Goal: Task Accomplishment & Management: Use online tool/utility

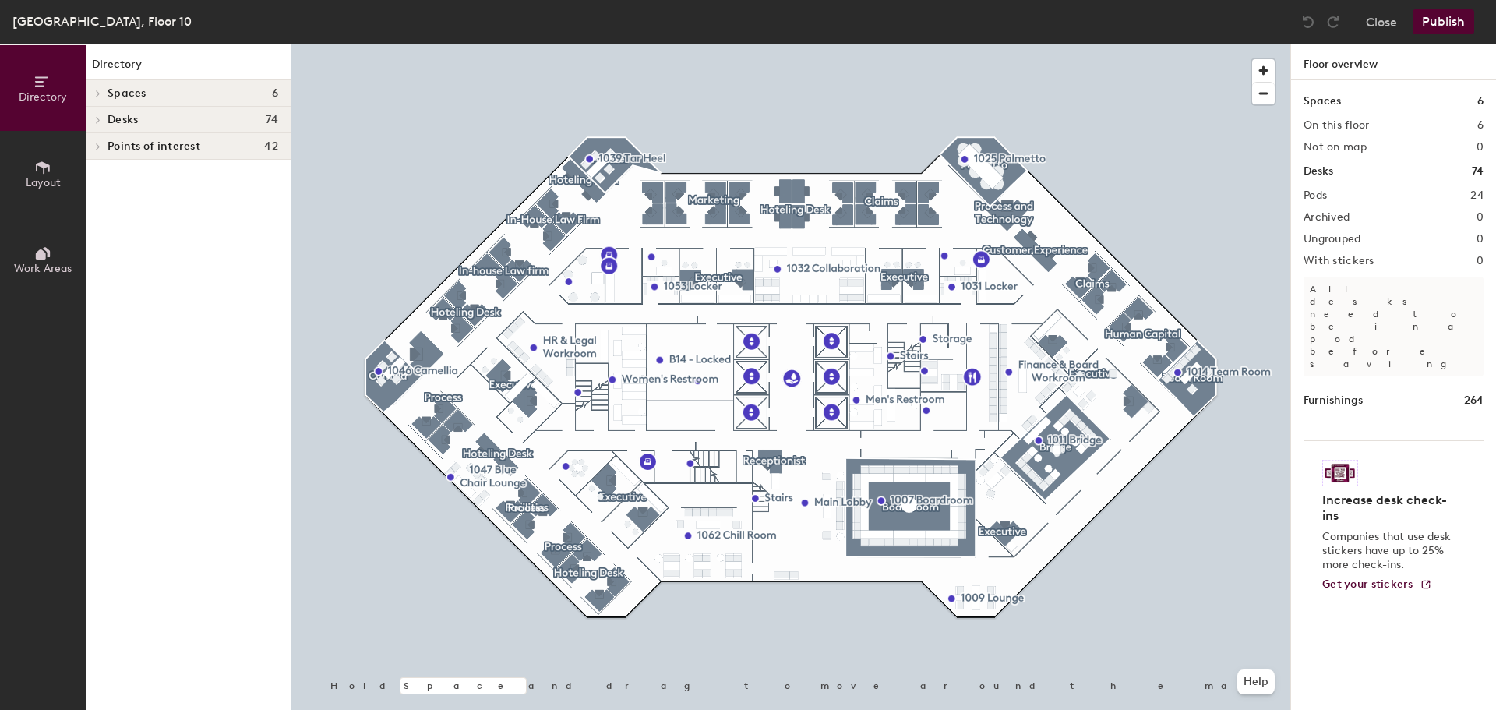
click at [49, 253] on icon at bounding box center [46, 252] width 7 height 10
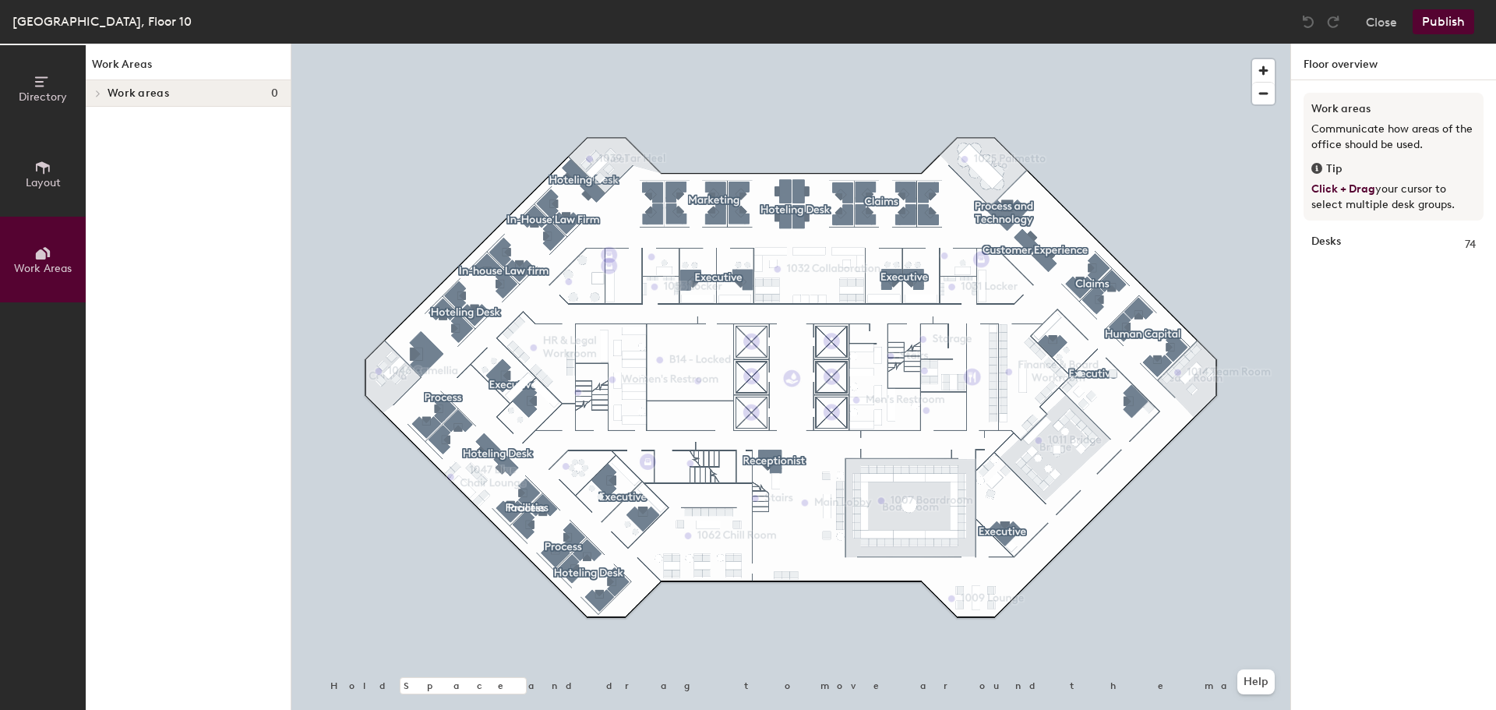
click at [44, 182] on span "Layout" at bounding box center [43, 182] width 35 height 13
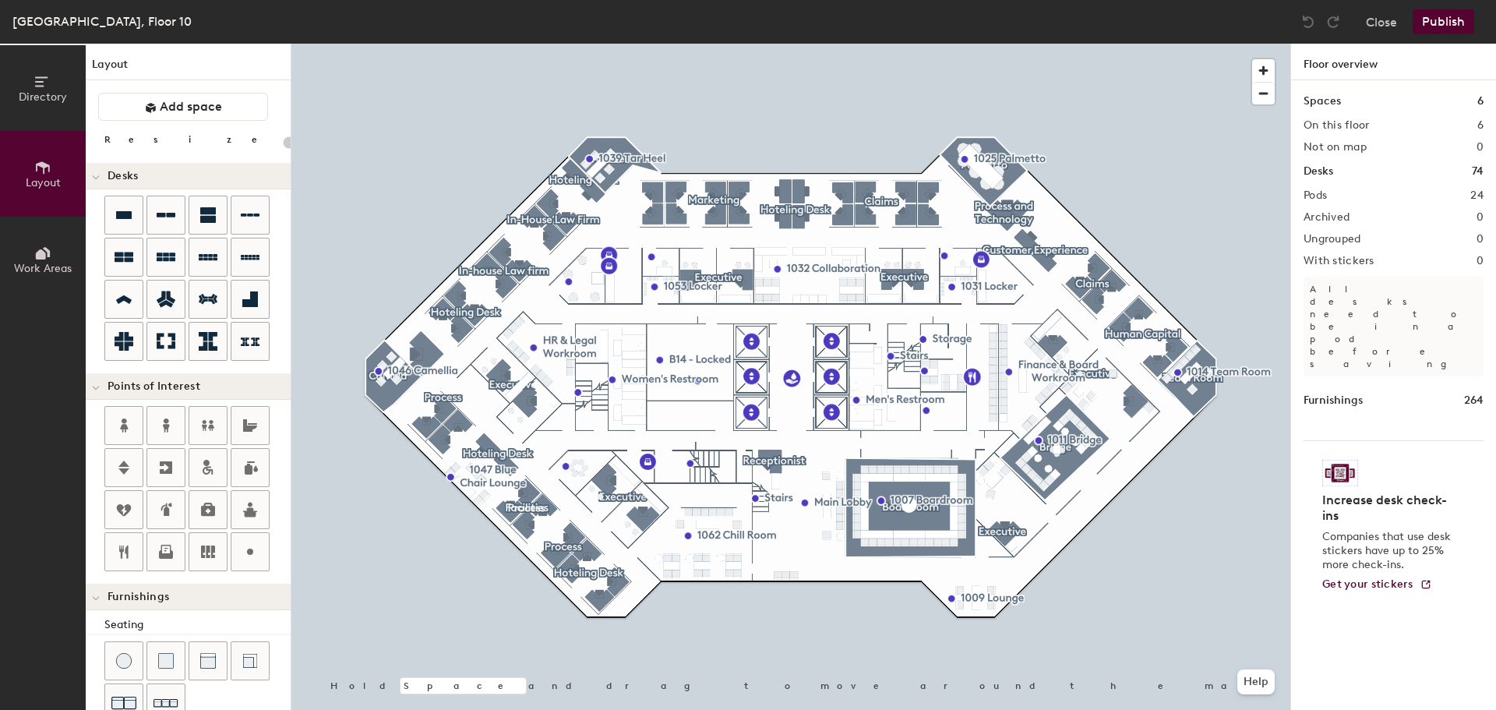
click at [46, 94] on span "Directory" at bounding box center [43, 96] width 48 height 13
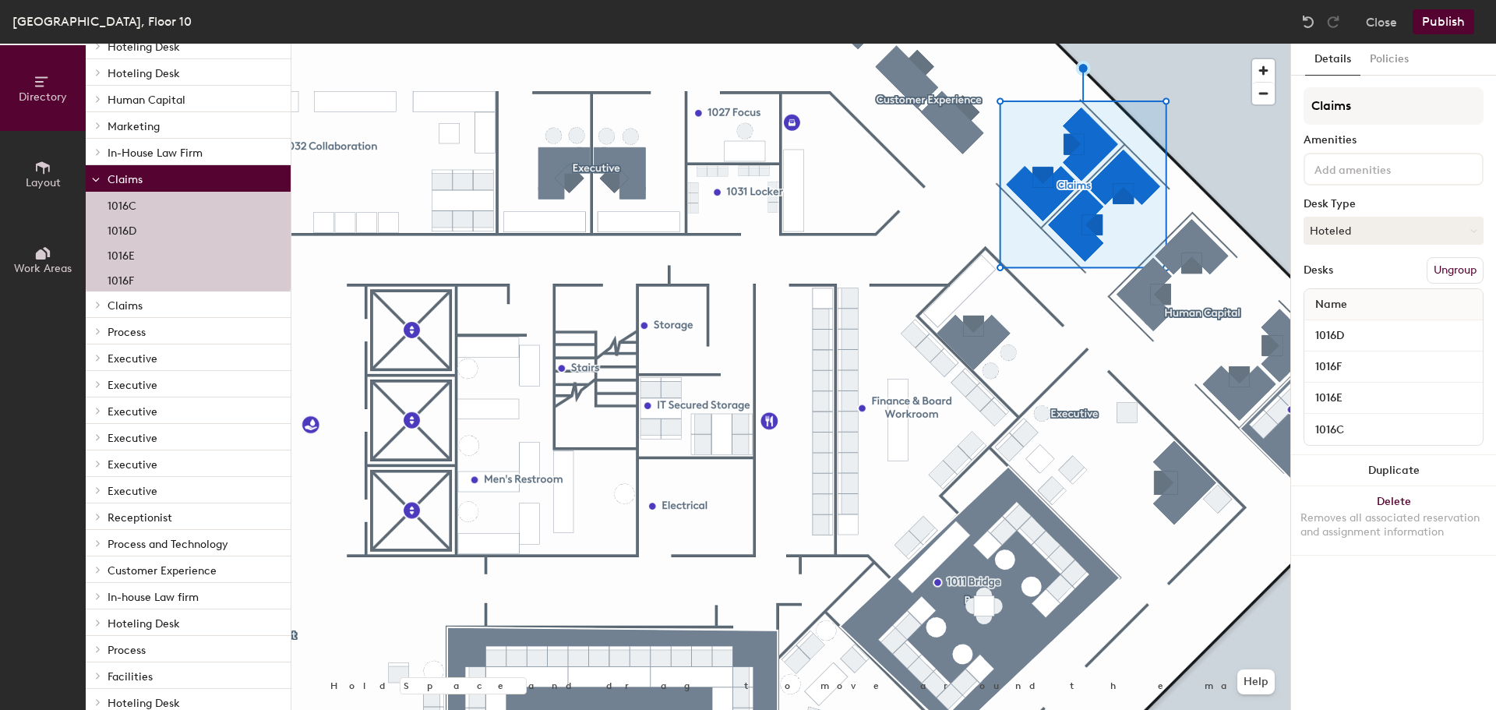
scroll to position [156, 0]
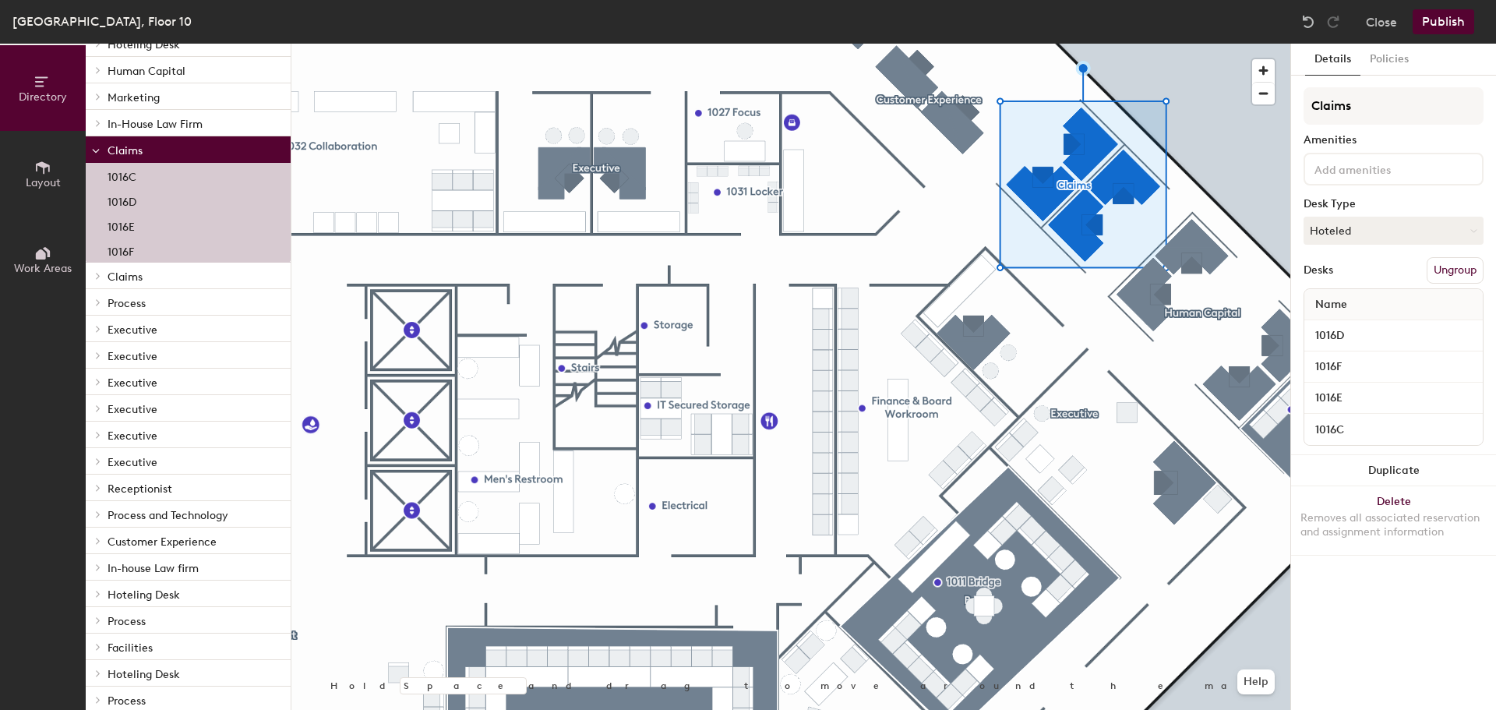
click at [101, 537] on div at bounding box center [96, 541] width 20 height 26
click at [1443, 269] on button "Ungroup" at bounding box center [1455, 270] width 57 height 26
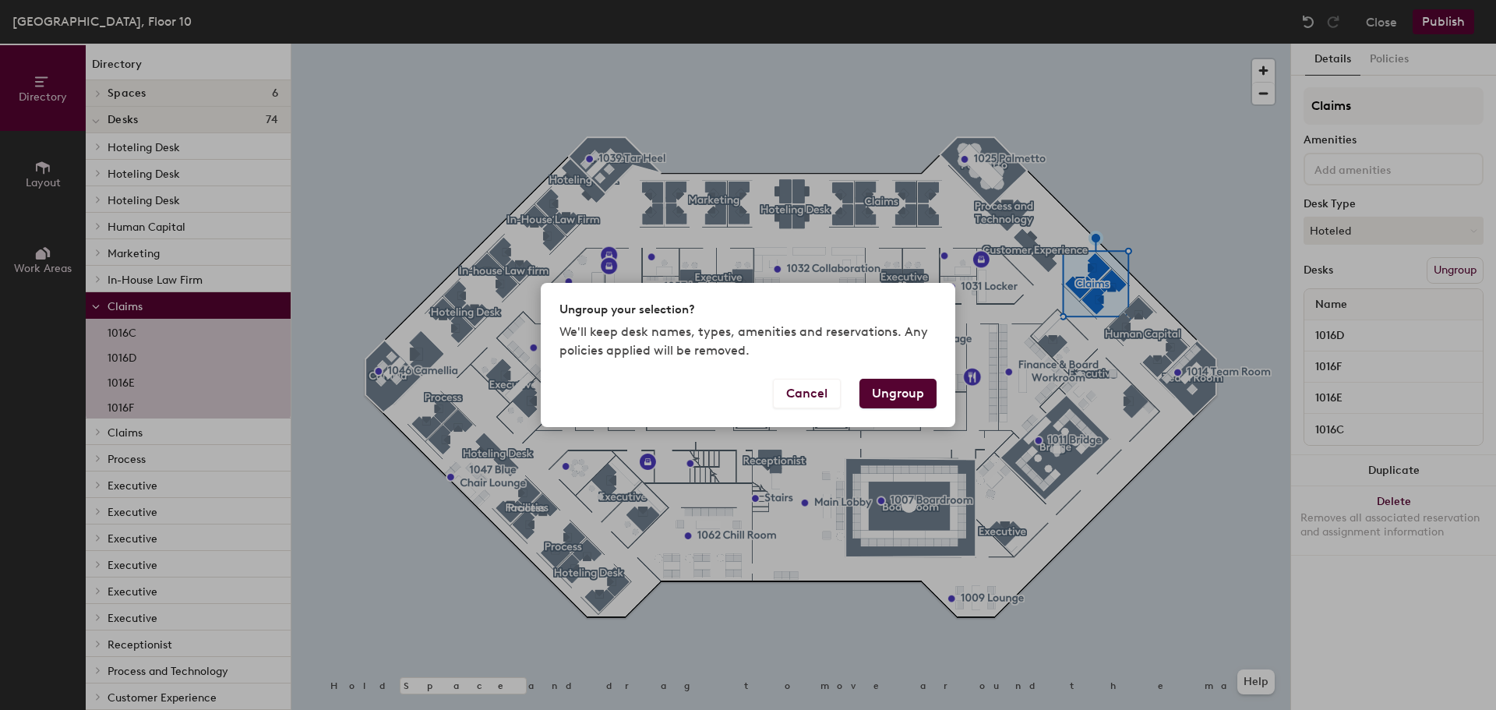
click at [910, 387] on button "Ungroup" at bounding box center [898, 394] width 77 height 30
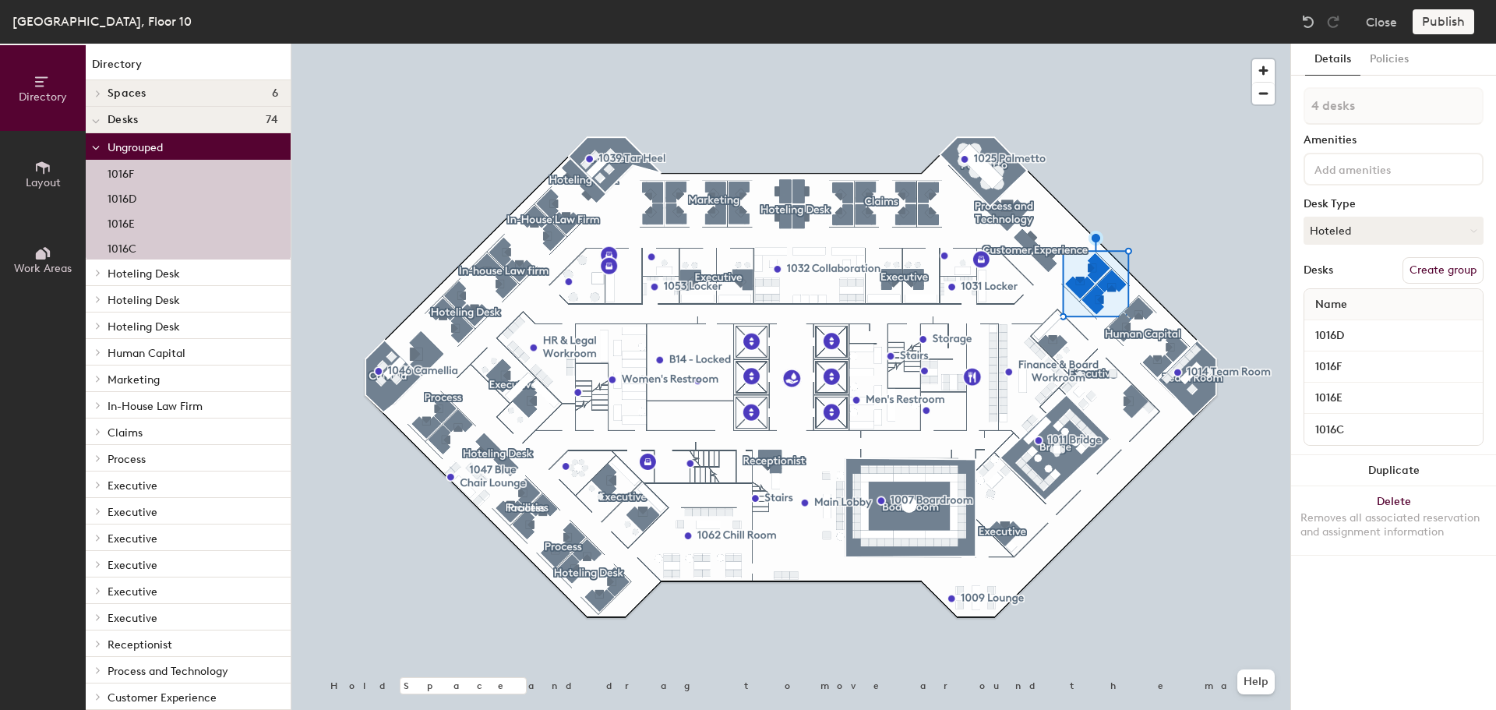
click at [1127, 44] on div at bounding box center [790, 44] width 999 height 0
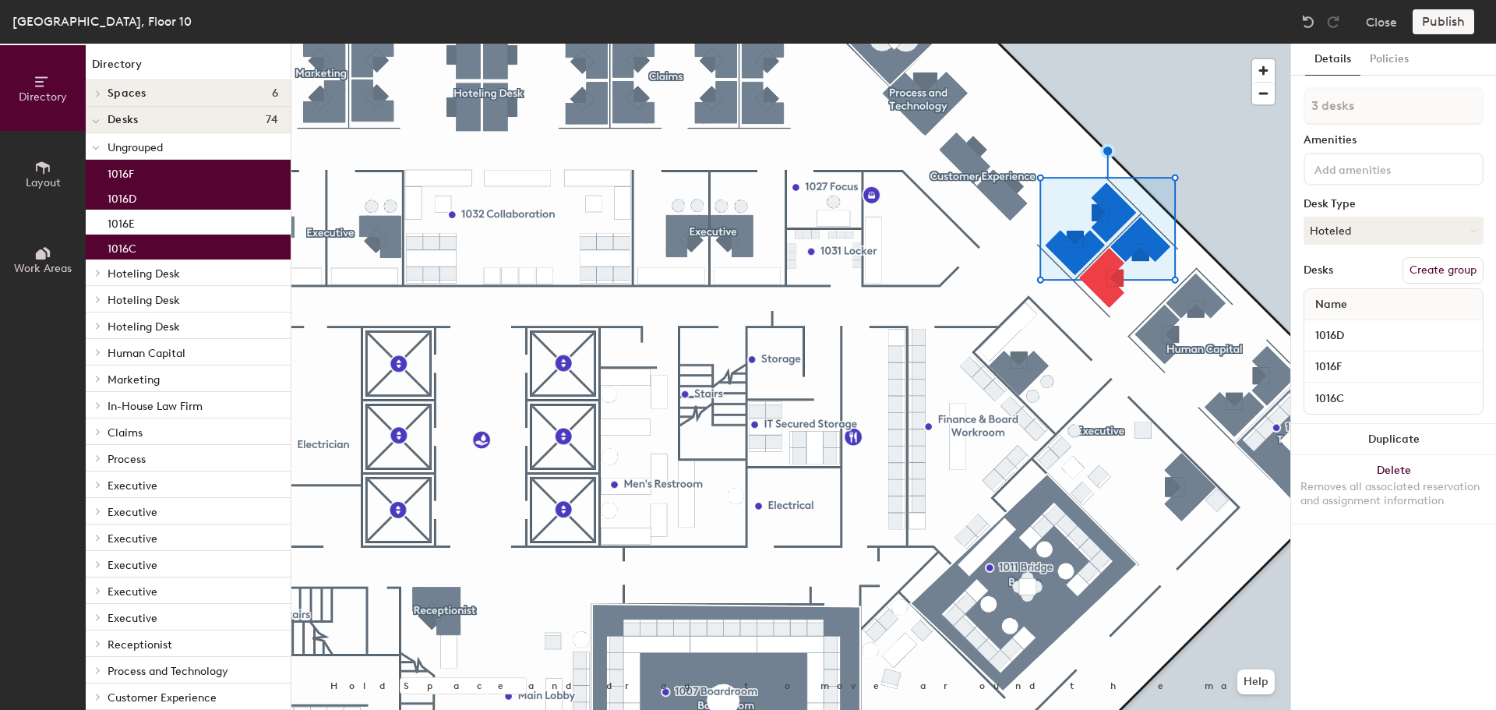
type input "4 desks"
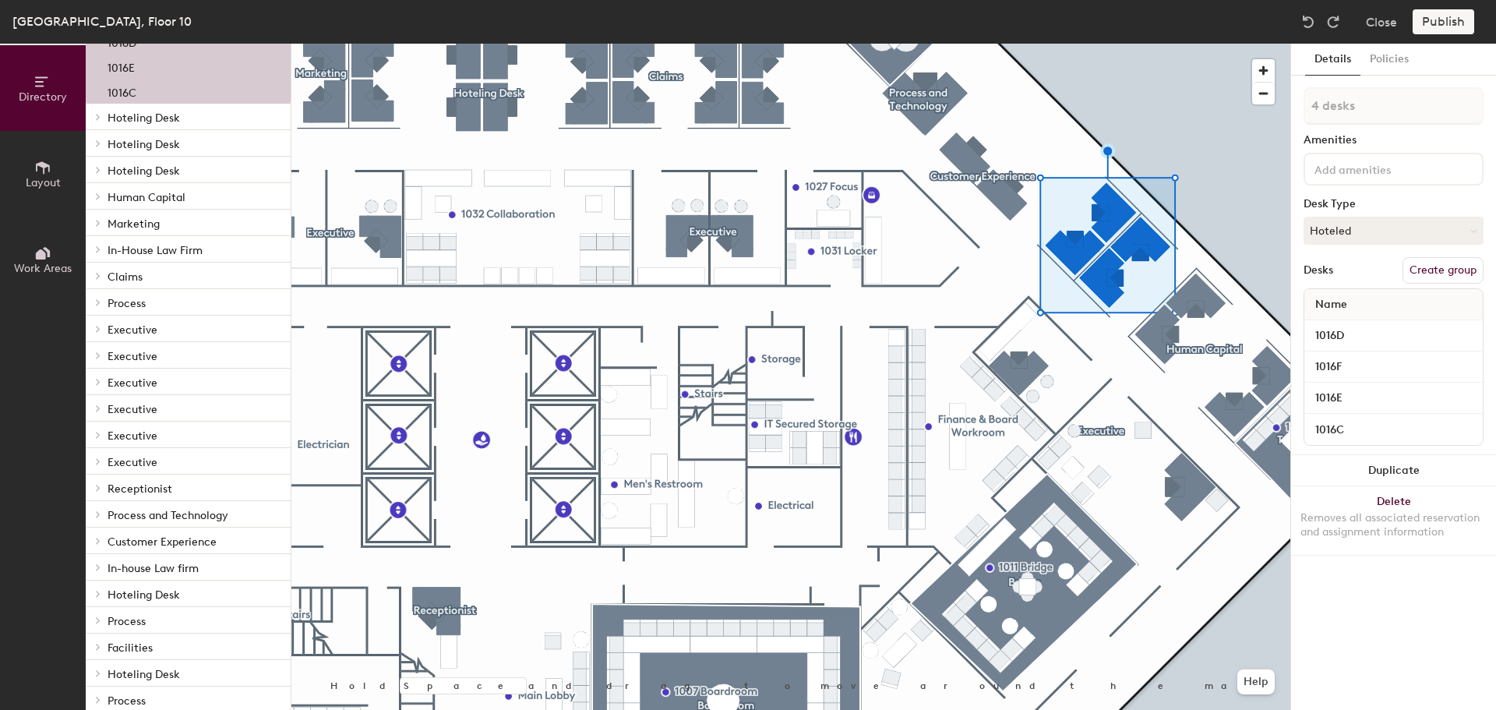
click at [166, 537] on span "Customer Experience" at bounding box center [162, 541] width 109 height 13
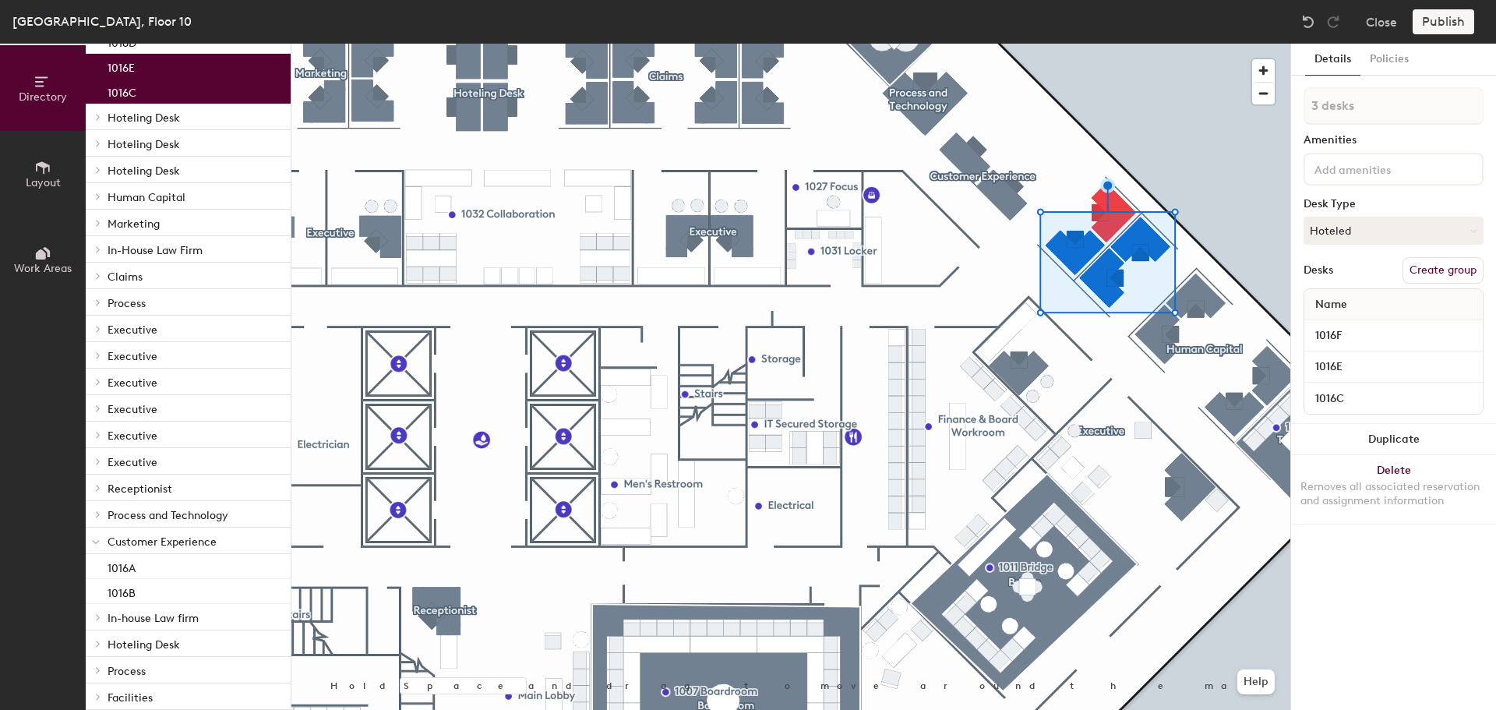
type input "4 desks"
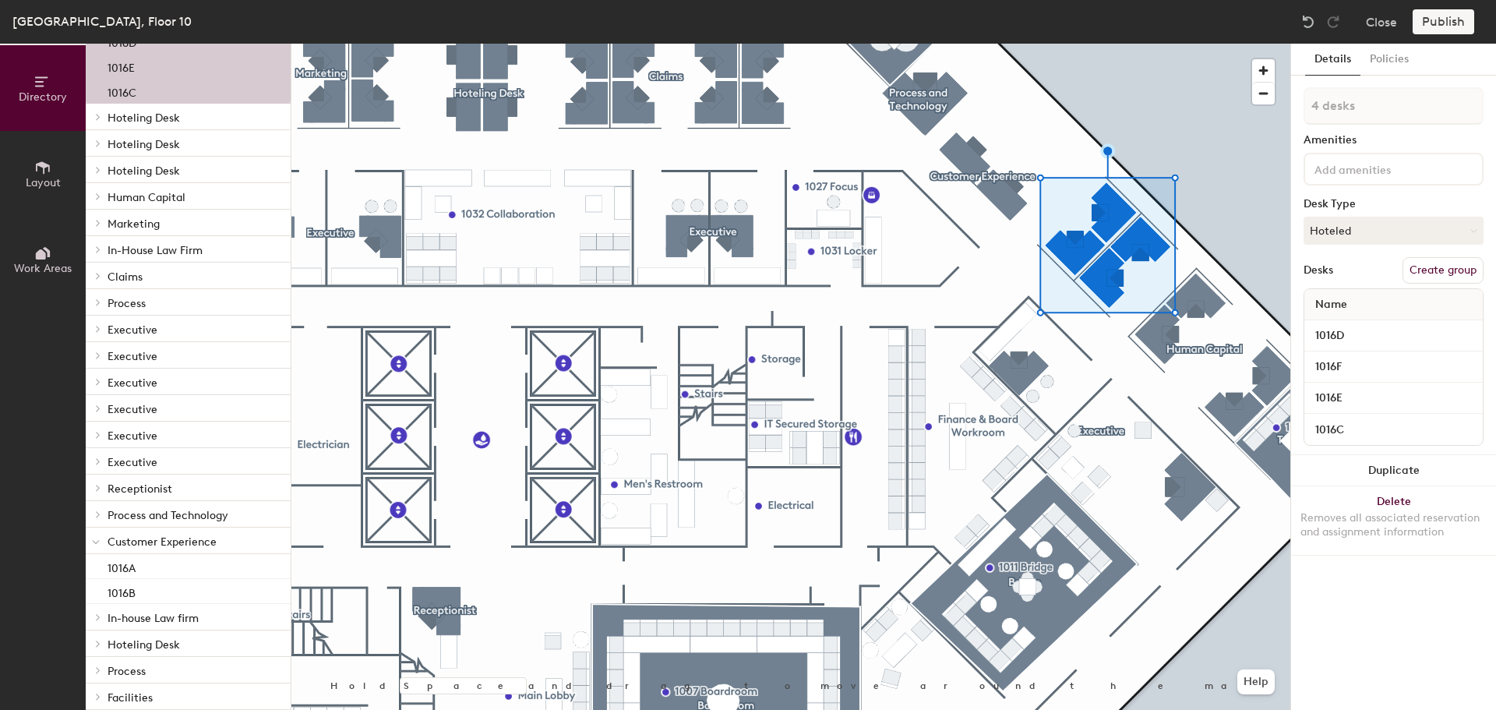
click at [1433, 270] on button "Create group" at bounding box center [1443, 270] width 81 height 26
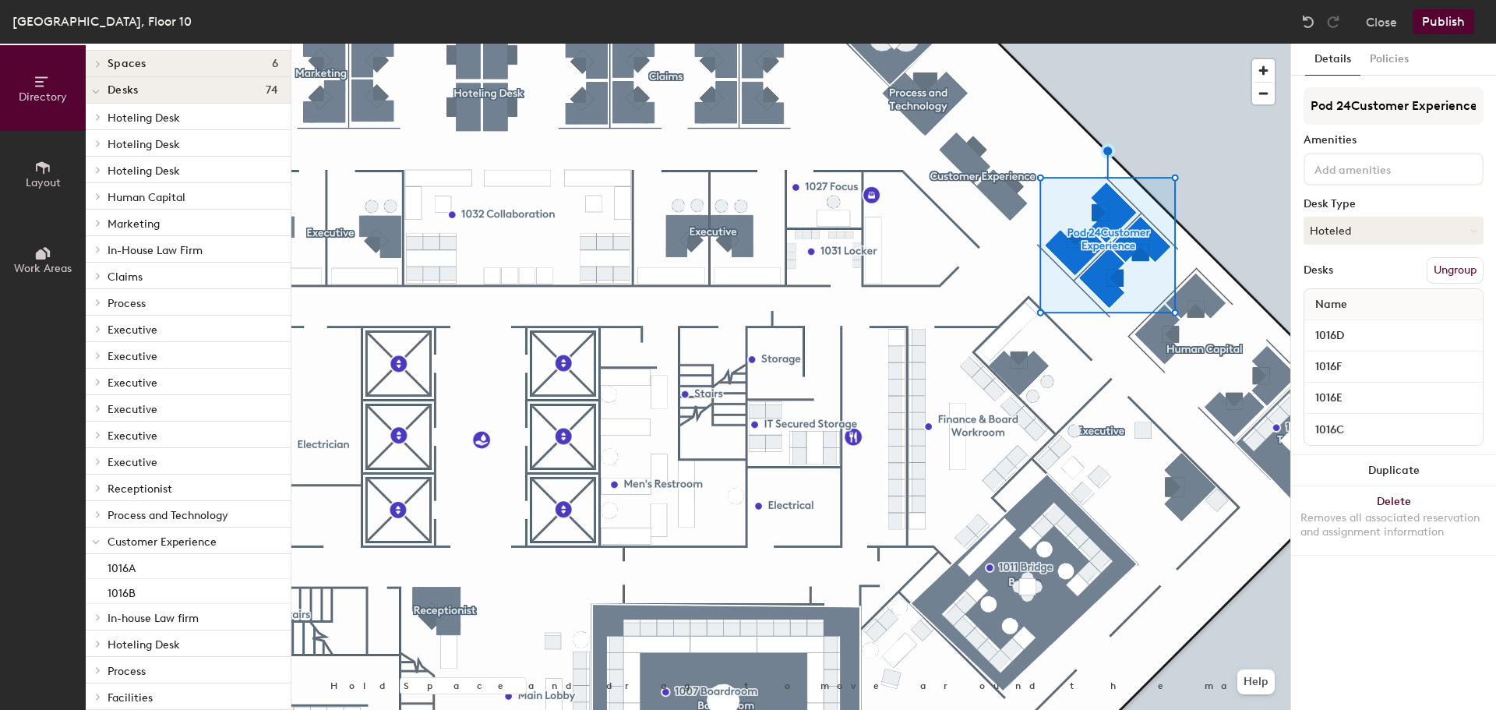
scroll to position [0, 0]
type input "Customer Experience"
click at [1397, 52] on button "Policies" at bounding box center [1390, 60] width 58 height 32
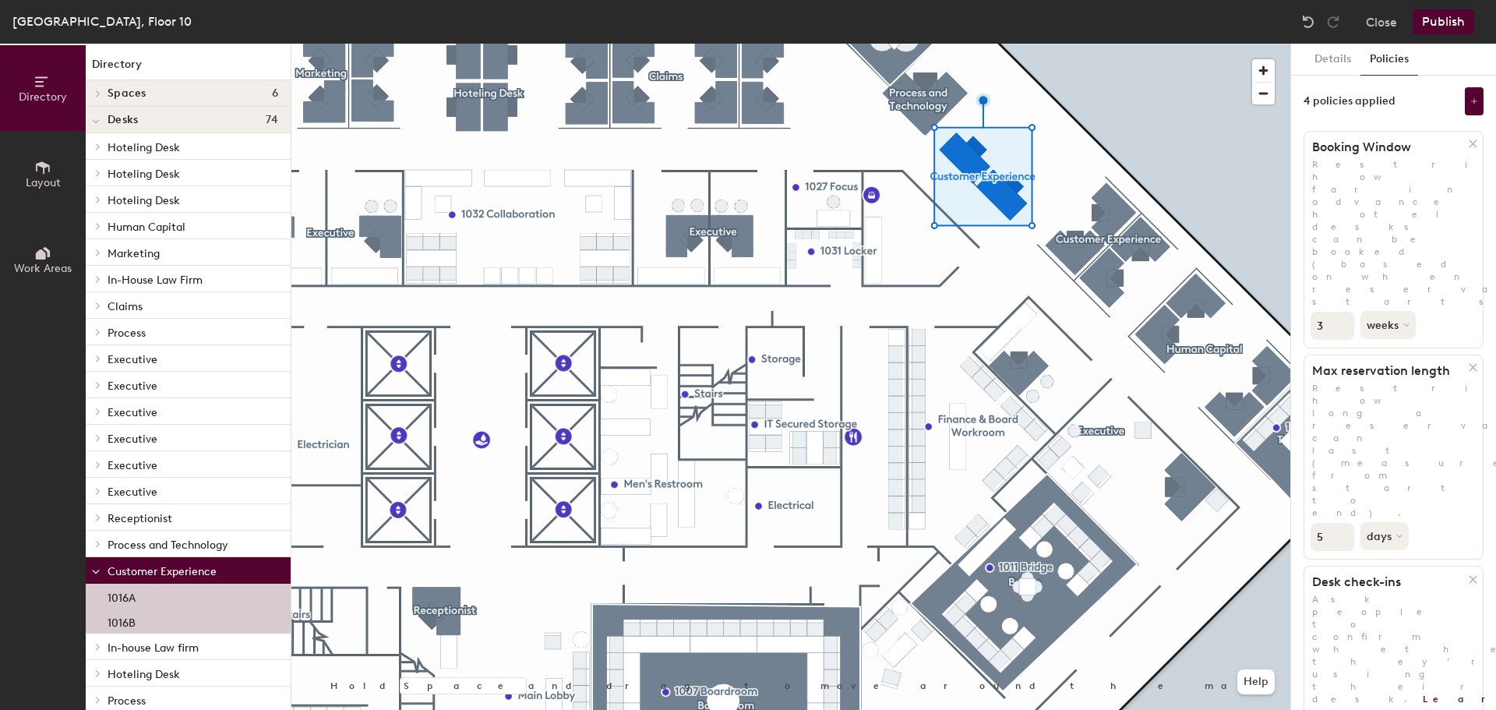
scroll to position [30, 0]
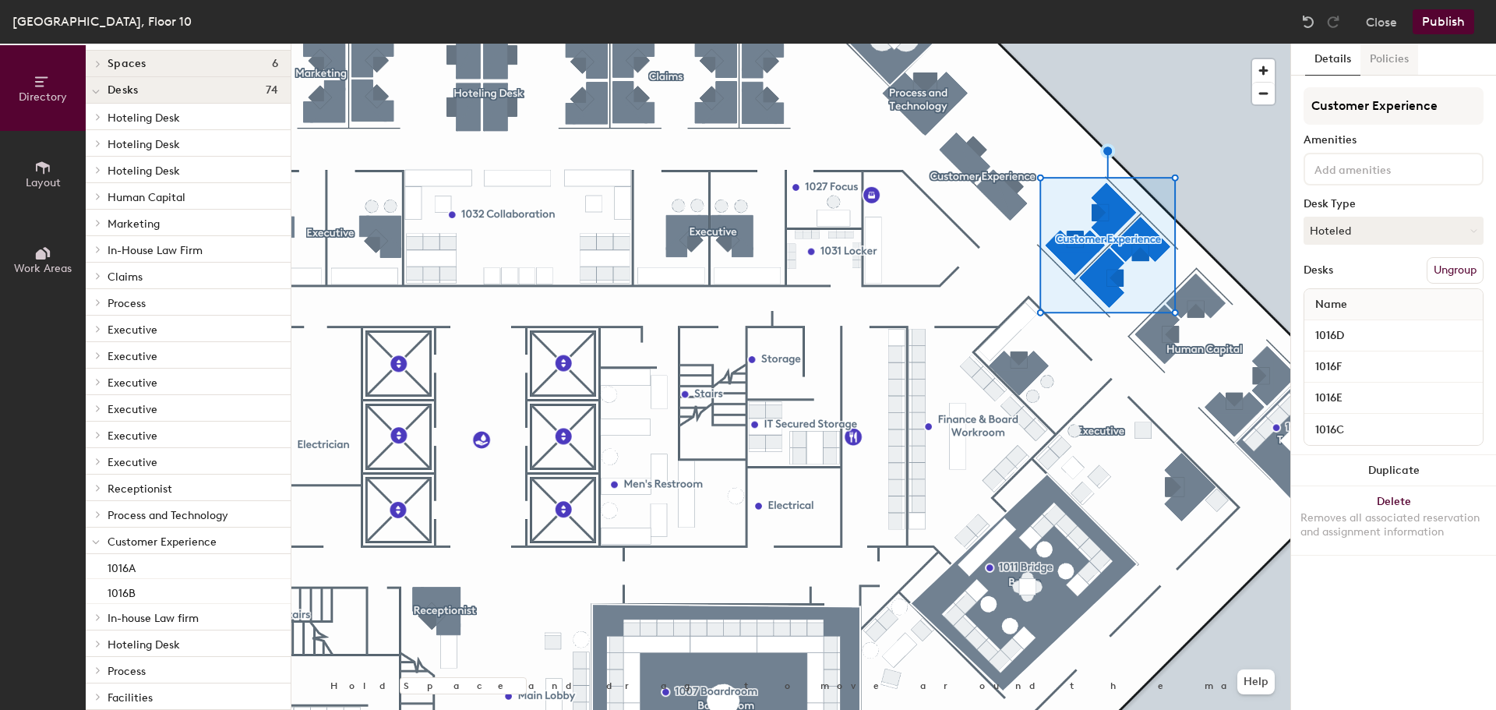
click at [1391, 62] on button "Policies" at bounding box center [1390, 60] width 58 height 32
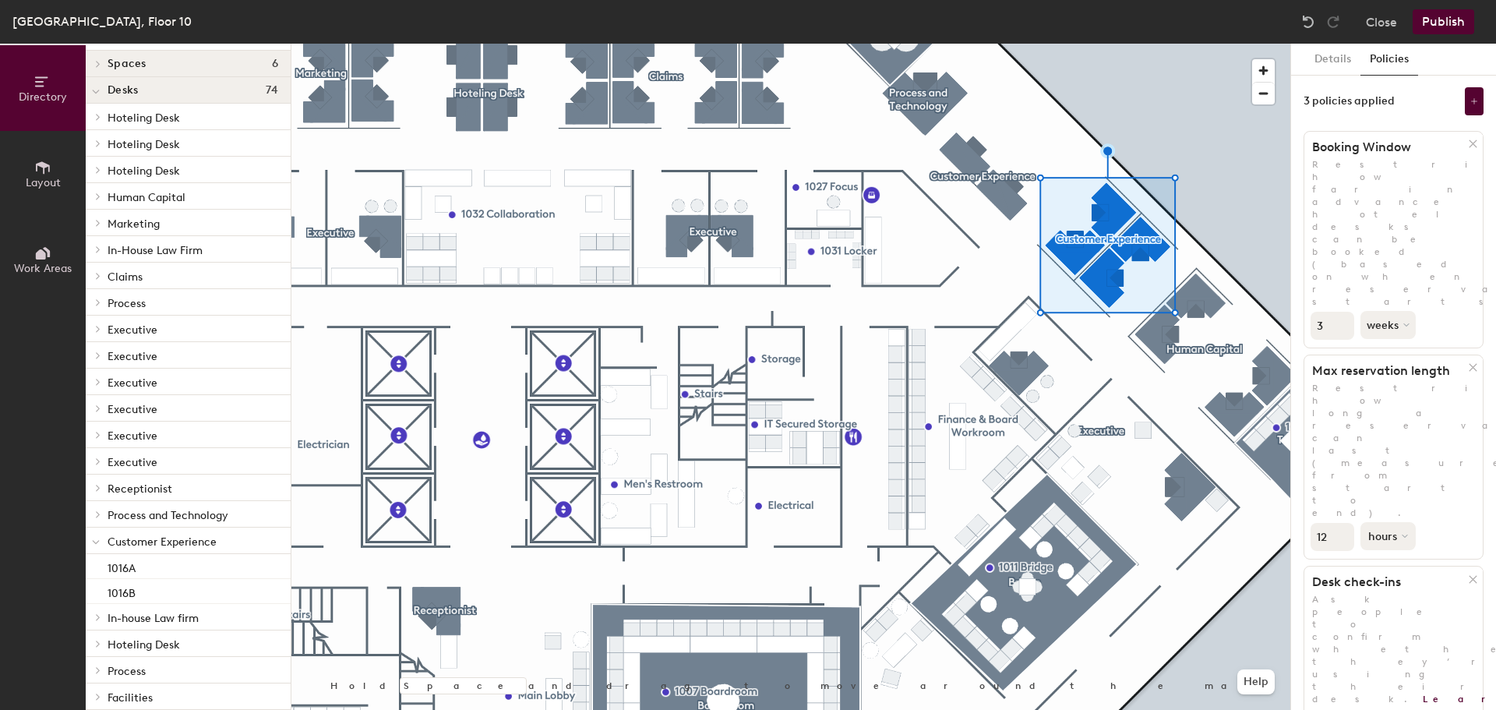
click at [1407, 533] on icon at bounding box center [1405, 536] width 6 height 6
drag, startPoint x: 1398, startPoint y: 400, endPoint x: 1392, endPoint y: 394, distance: 8.8
click at [1397, 607] on div "days" at bounding box center [1392, 618] width 61 height 23
drag, startPoint x: 1344, startPoint y: 322, endPoint x: 1308, endPoint y: 322, distance: 35.9
click at [1311, 523] on input "17" at bounding box center [1333, 537] width 44 height 28
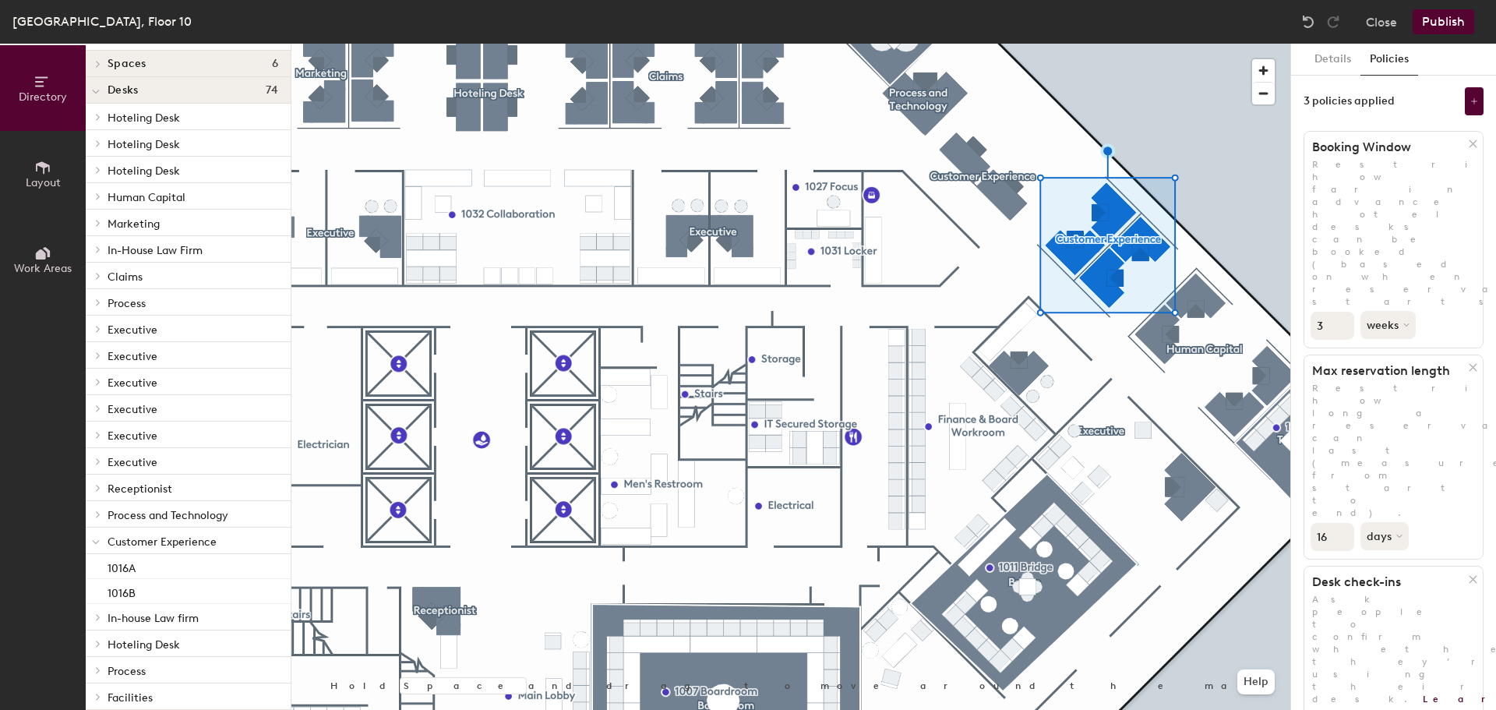
click at [1343, 523] on input "16" at bounding box center [1333, 537] width 44 height 28
click at [1343, 523] on input "15" at bounding box center [1333, 537] width 44 height 28
click at [1343, 523] on input "14" at bounding box center [1333, 537] width 44 height 28
click at [1343, 523] on input "13" at bounding box center [1333, 537] width 44 height 28
click at [1343, 523] on input "12" at bounding box center [1333, 537] width 44 height 28
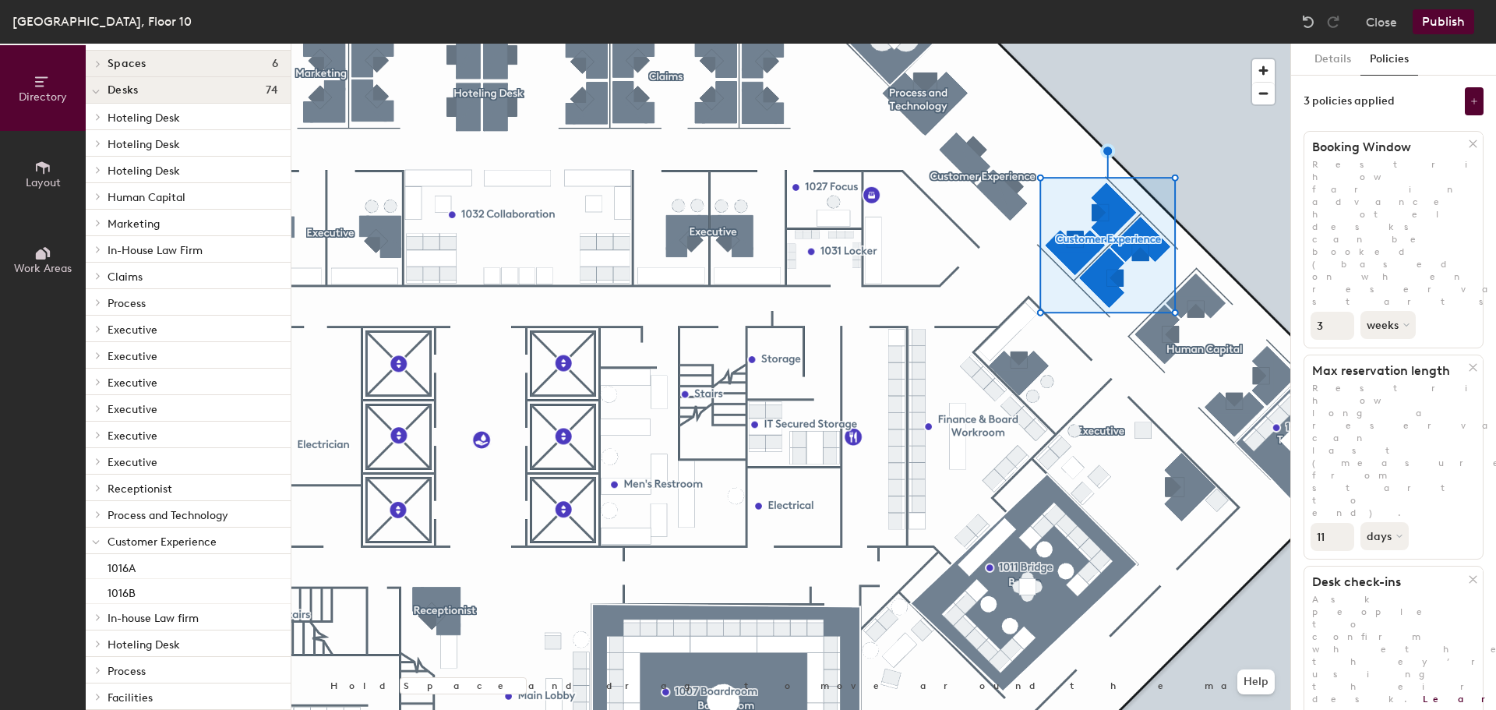
click at [1343, 523] on input "11" at bounding box center [1333, 537] width 44 height 28
click at [1343, 523] on input "10" at bounding box center [1333, 537] width 44 height 28
click at [1343, 523] on input "9" at bounding box center [1333, 537] width 44 height 28
click at [1343, 523] on input "8" at bounding box center [1333, 537] width 44 height 28
click at [1343, 523] on input "7" at bounding box center [1333, 537] width 44 height 28
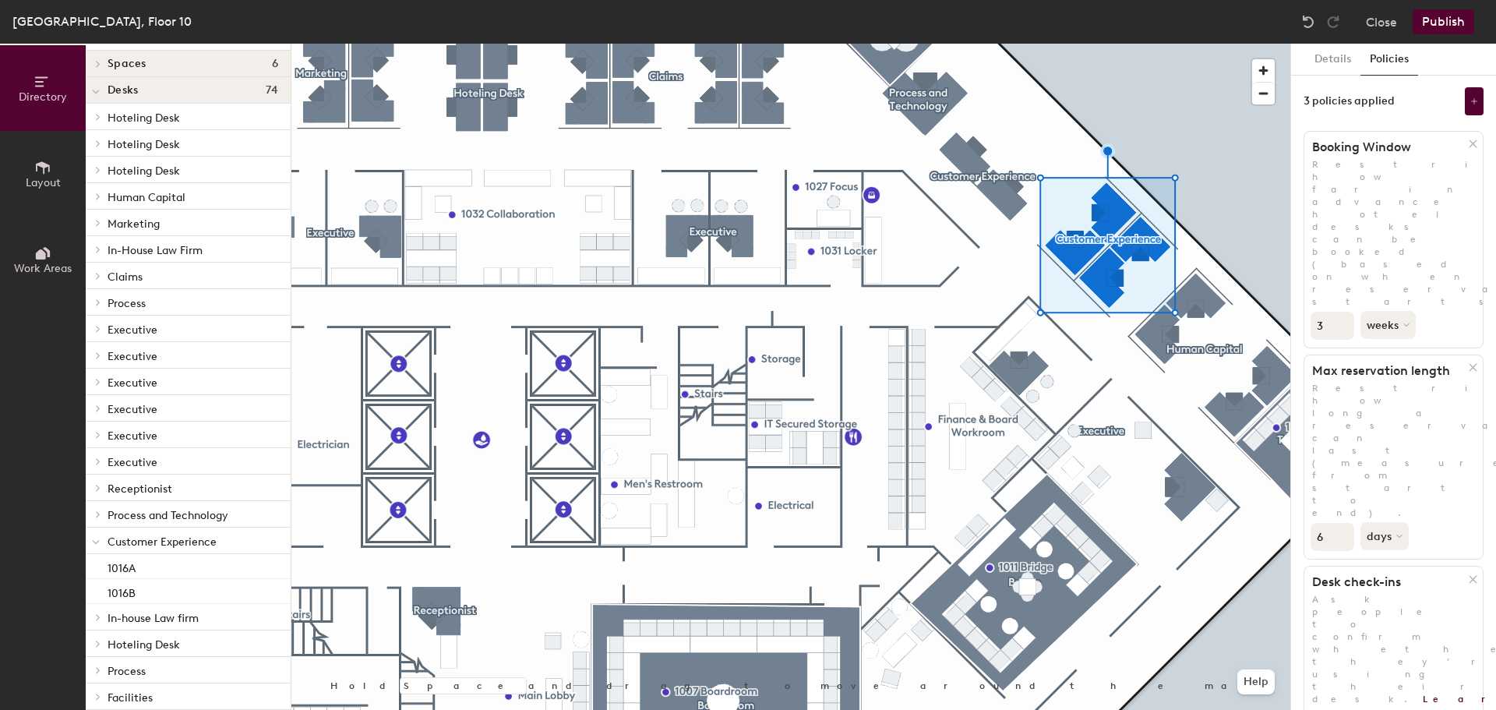
click at [1343, 523] on input "6" at bounding box center [1333, 537] width 44 height 28
type input "5"
click at [1343, 523] on input "5" at bounding box center [1333, 537] width 44 height 28
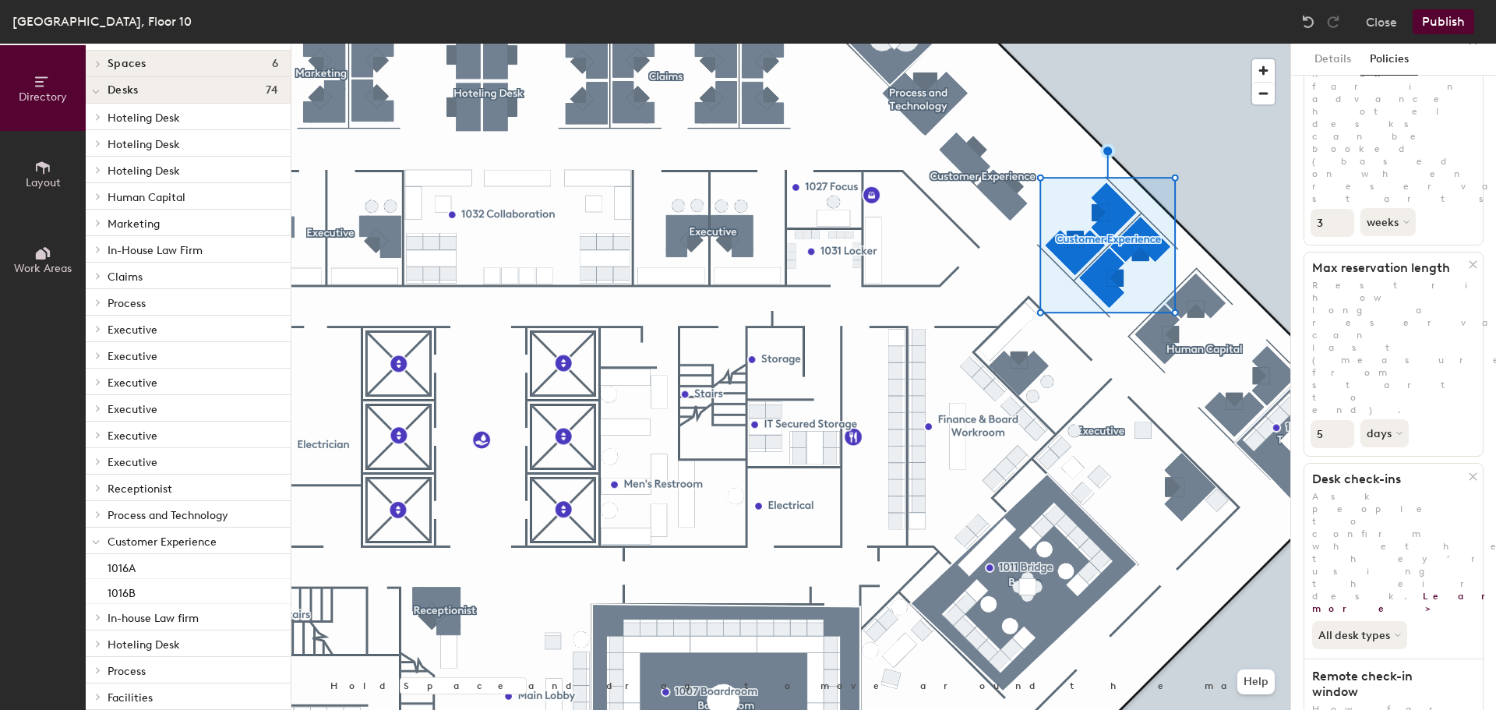
scroll to position [115, 0]
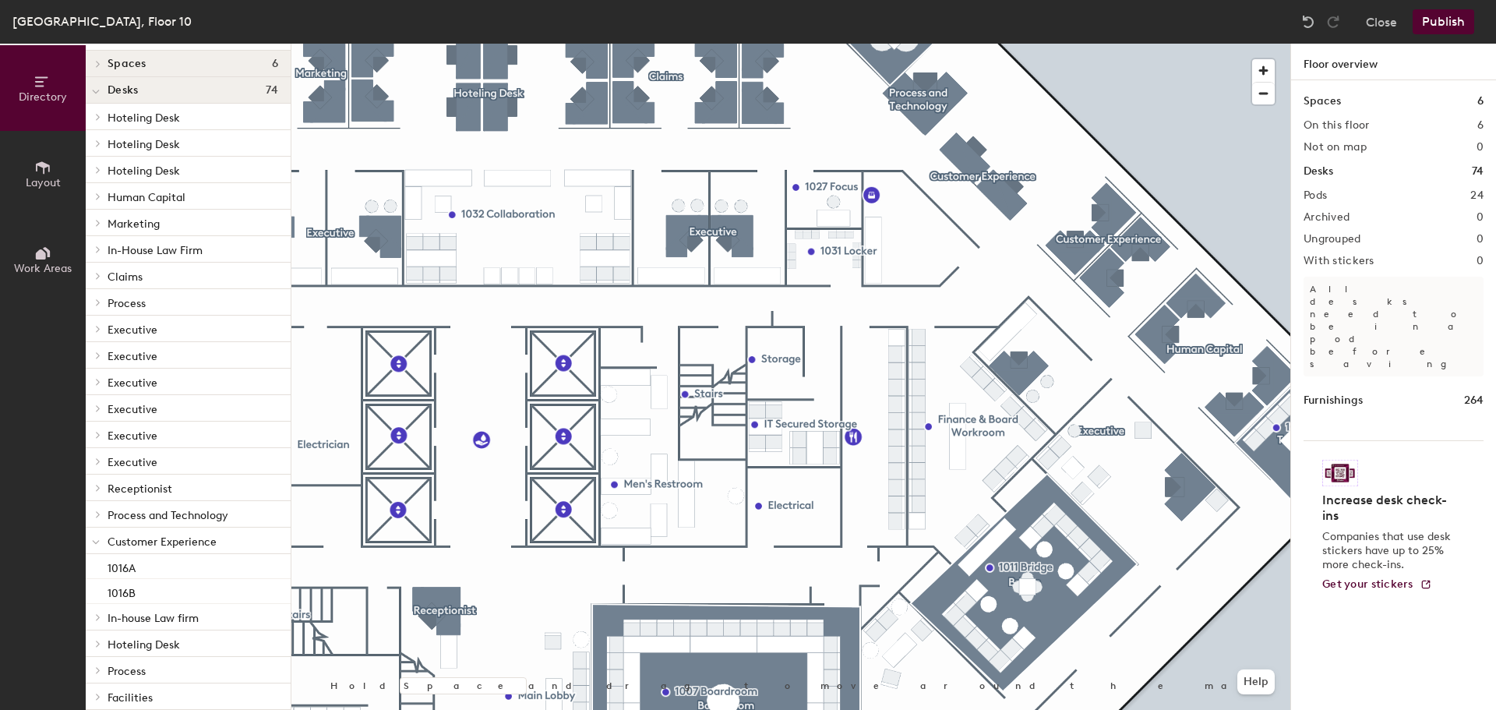
click at [142, 537] on span "Customer Experience" at bounding box center [162, 541] width 109 height 13
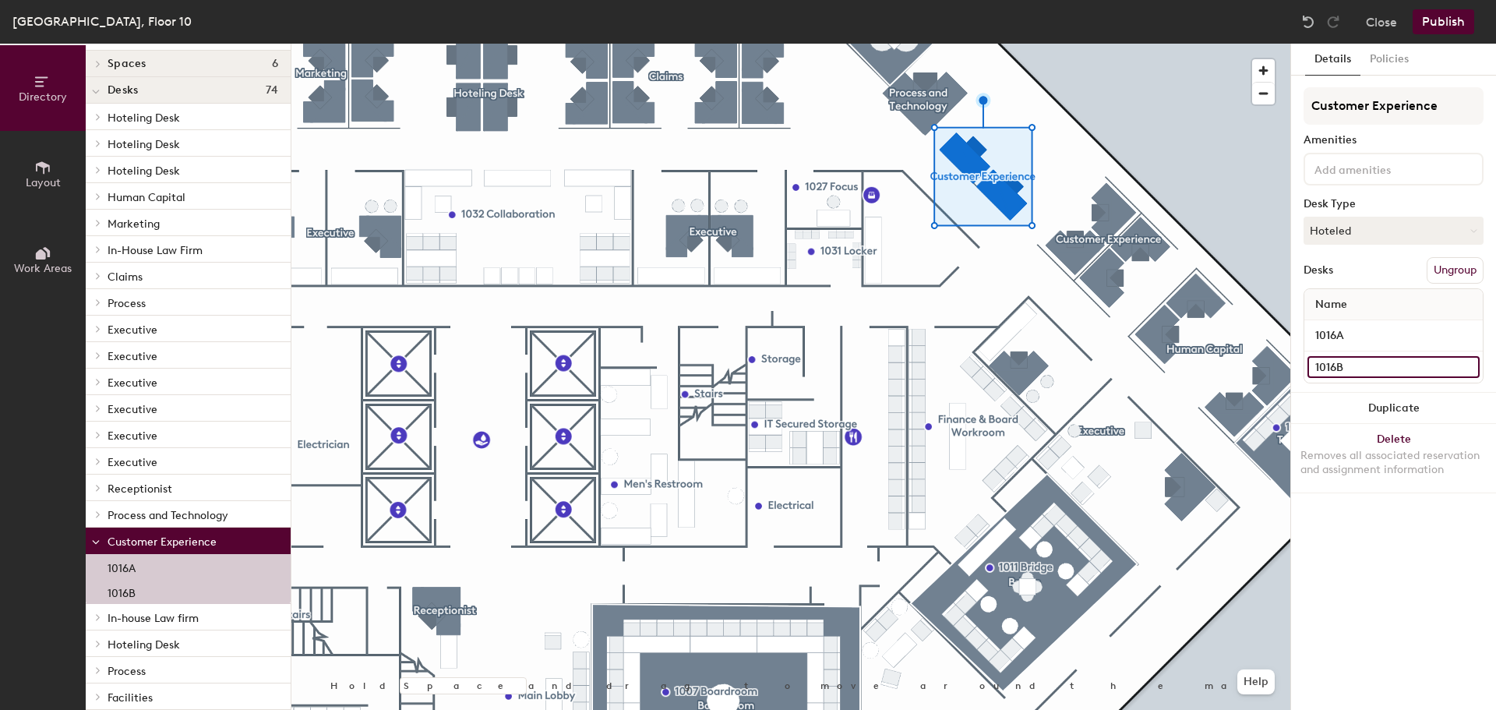
click at [1471, 368] on input "1016B" at bounding box center [1394, 367] width 172 height 22
click at [1421, 511] on div "Details Policies Customer Experience Amenities Desk Type Hoteled Desks Ungroup …" at bounding box center [1393, 377] width 205 height 666
click at [1392, 62] on button "Policies" at bounding box center [1390, 60] width 58 height 32
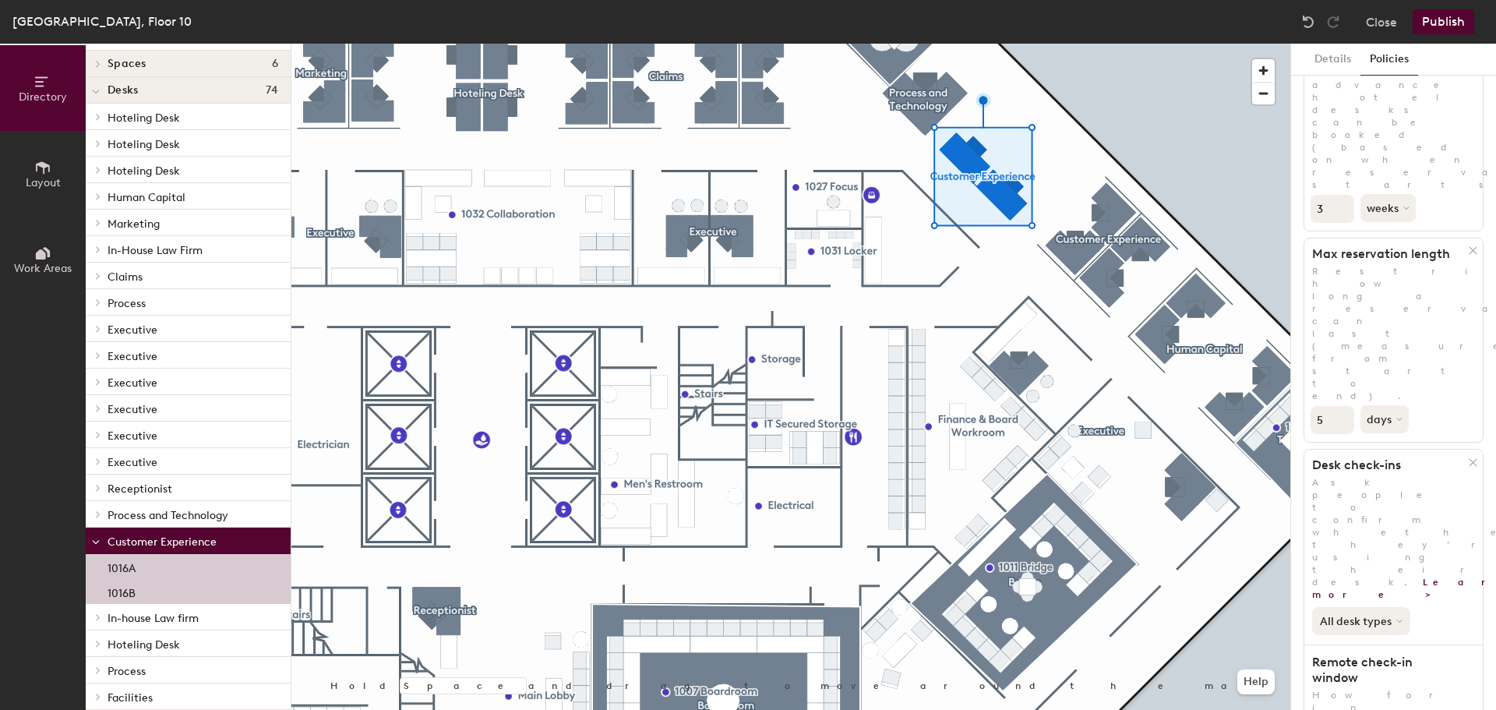
scroll to position [0, 0]
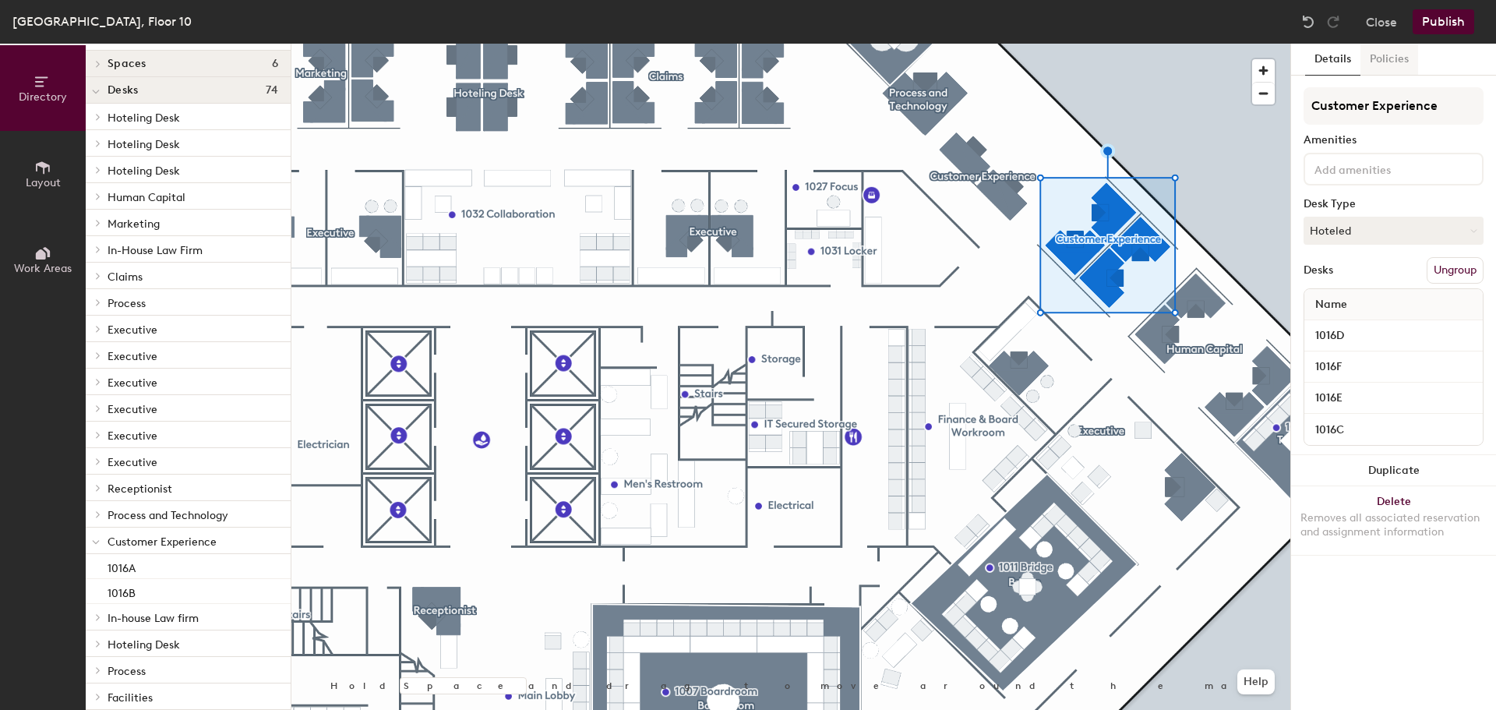
click at [1393, 60] on button "Policies" at bounding box center [1390, 60] width 58 height 32
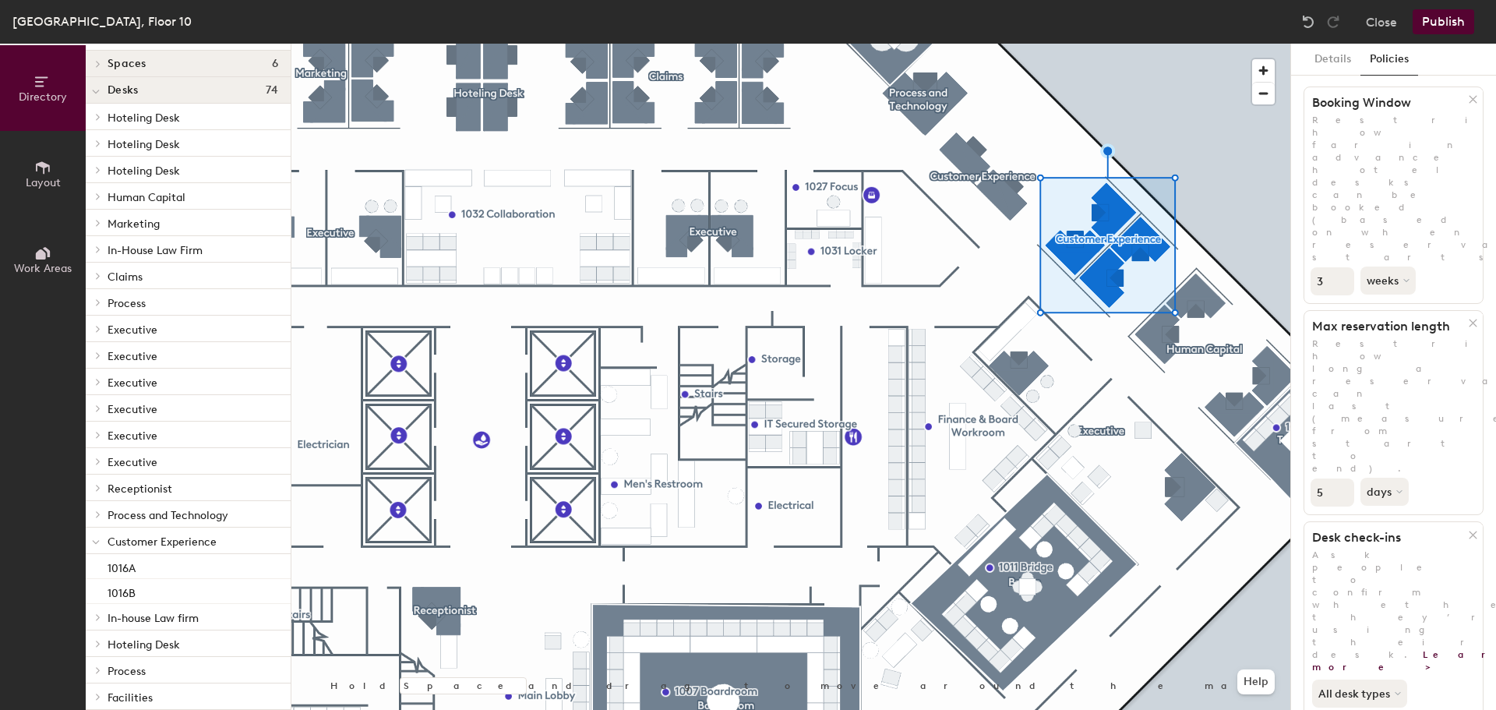
scroll to position [115, 0]
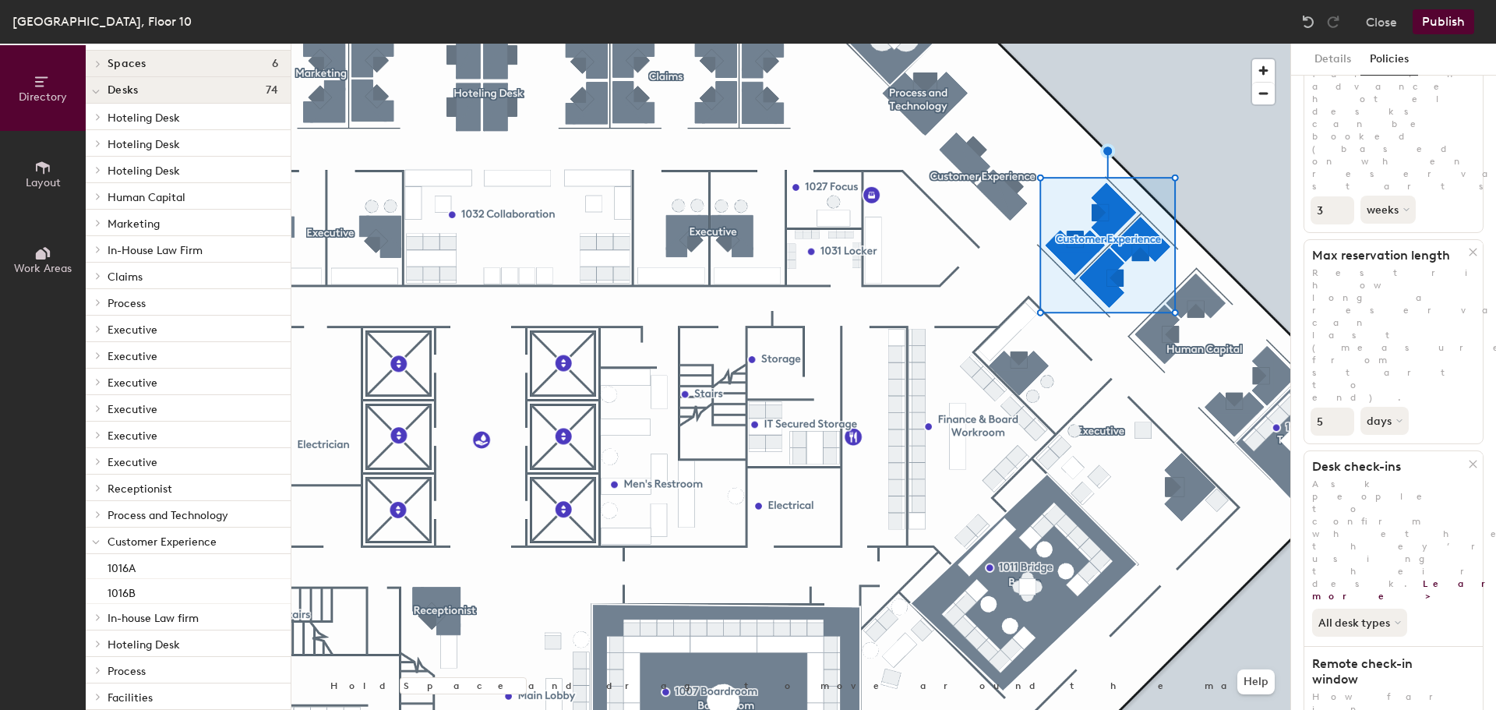
click at [50, 346] on div "Directory Layout Work Areas" at bounding box center [43, 377] width 86 height 666
click at [49, 256] on icon at bounding box center [46, 252] width 7 height 10
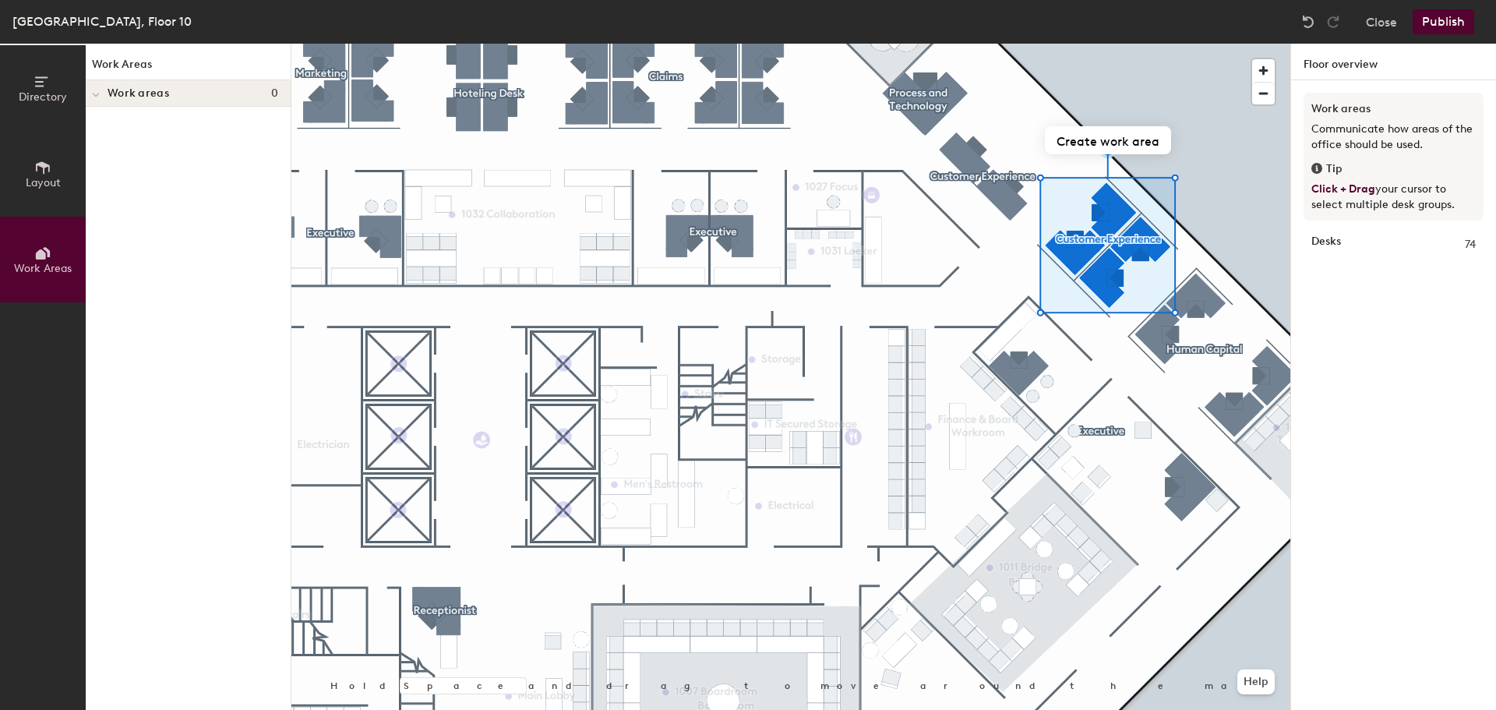
click at [1379, 246] on div "Desks 74" at bounding box center [1394, 244] width 164 height 17
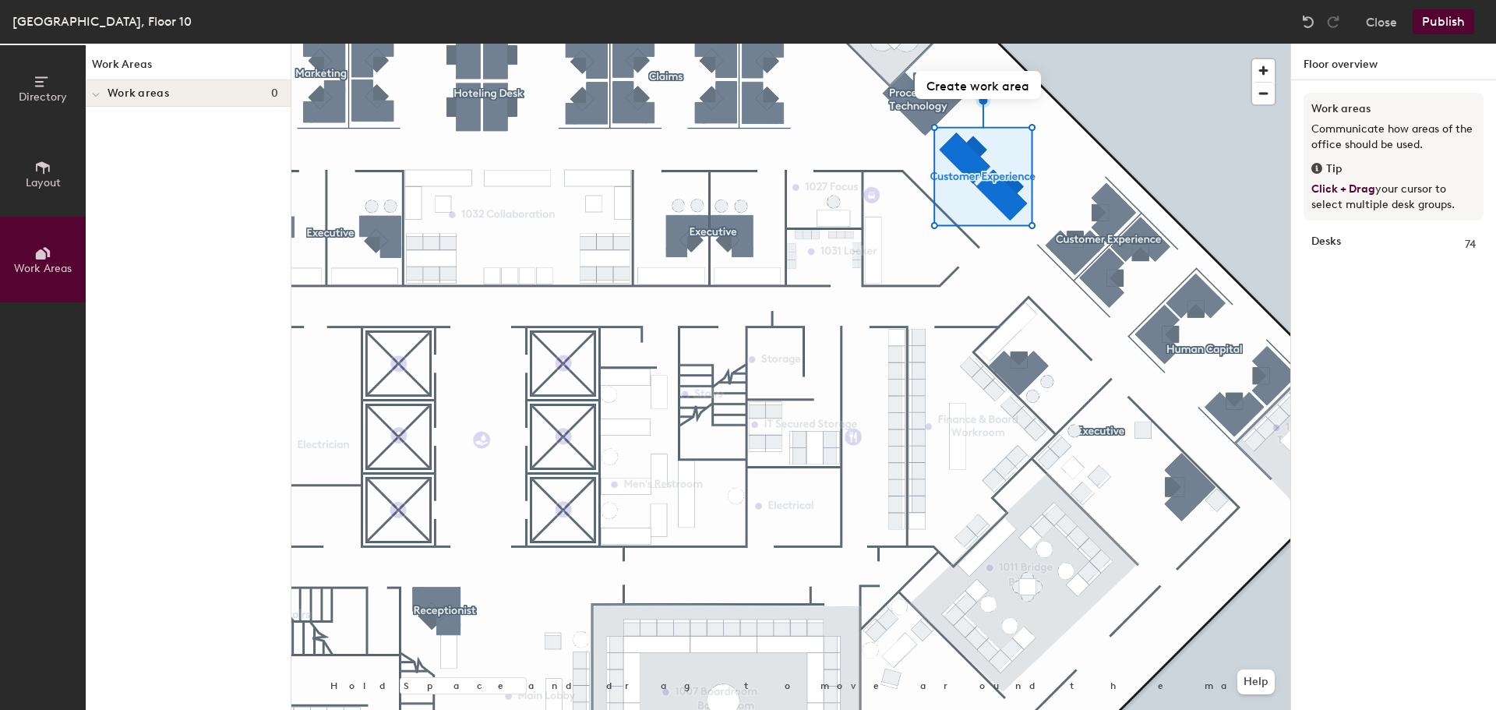
click at [1362, 306] on div "Work areas Communicate how areas of the office should be used. Tip Click + Drag…" at bounding box center [1393, 413] width 205 height 666
click at [53, 175] on button "Layout" at bounding box center [43, 174] width 86 height 86
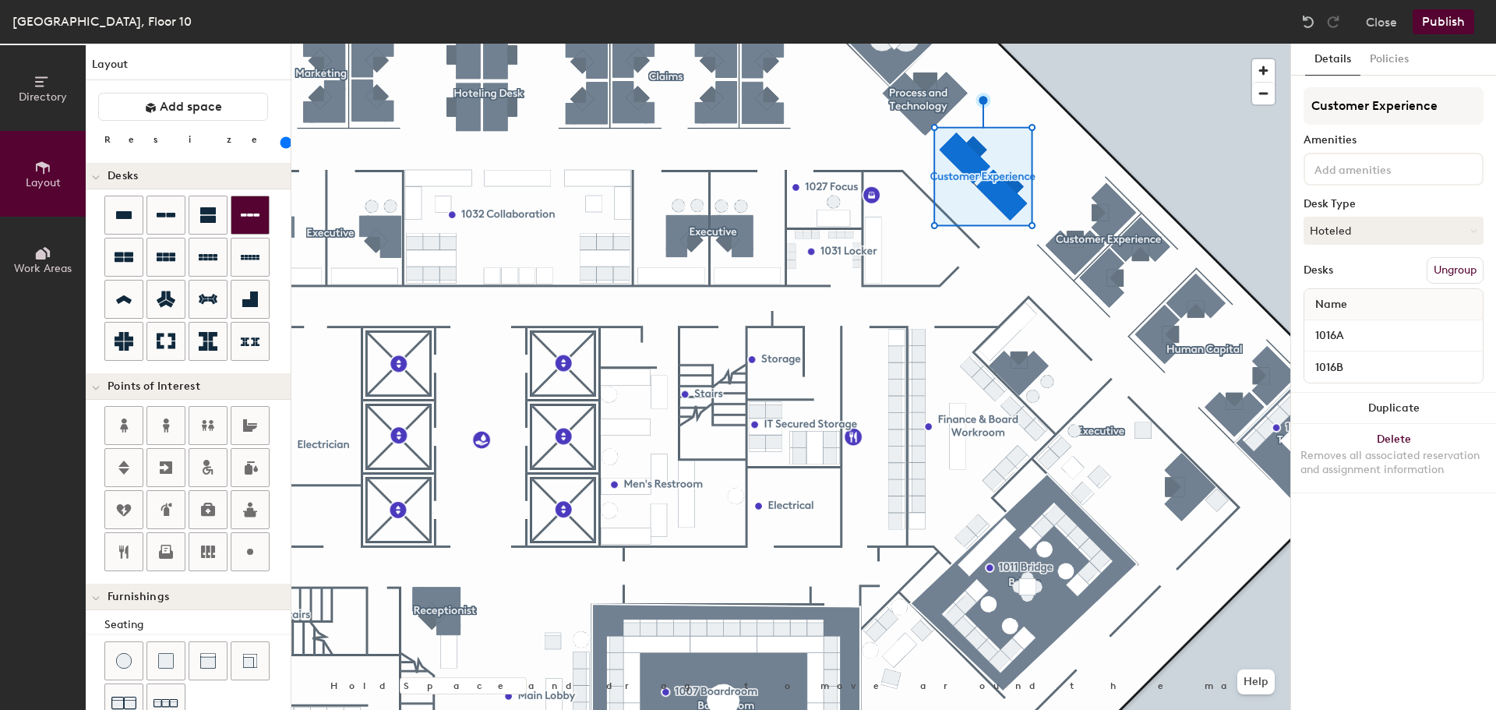
type input "140"
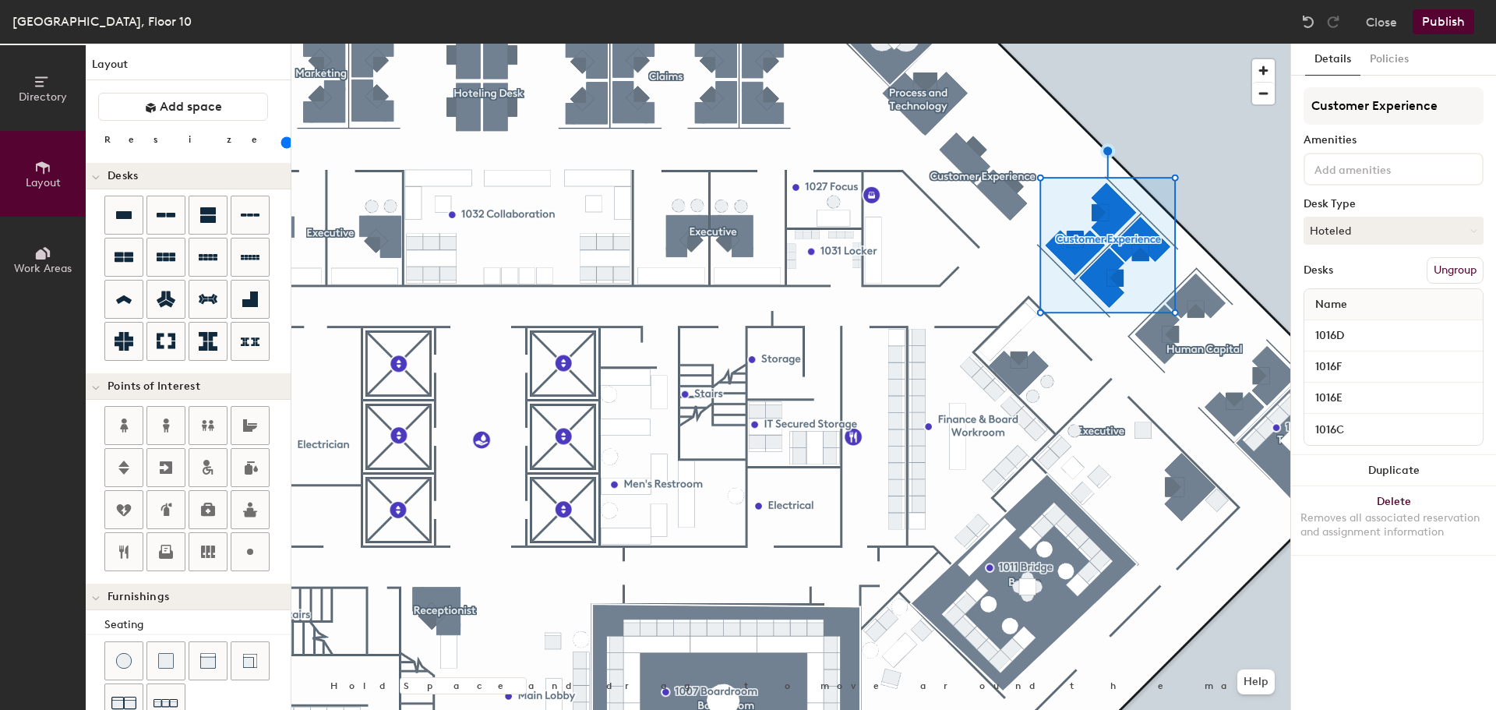
click at [37, 260] on icon at bounding box center [42, 253] width 17 height 17
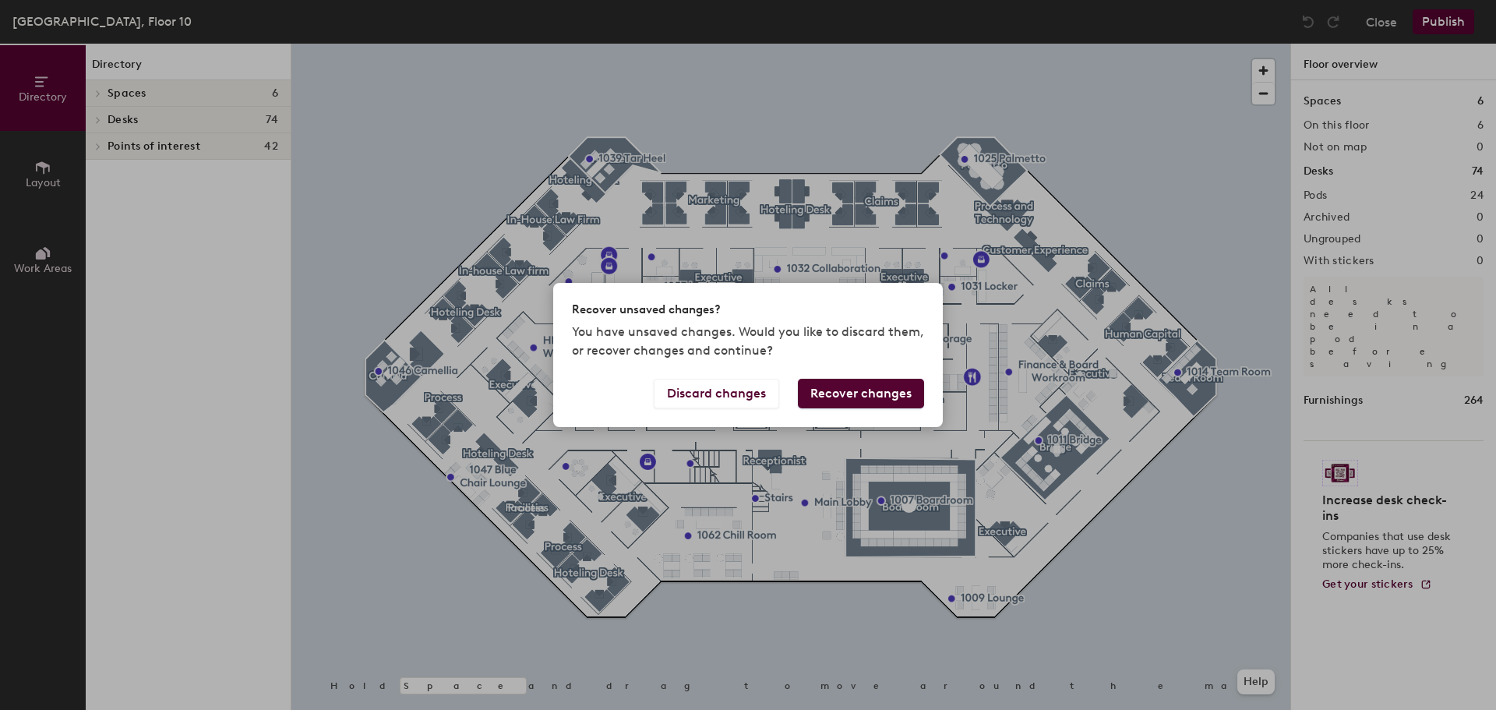
click at [100, 92] on div "Recover unsaved changes? You have unsaved changes. Would you like to discard th…" at bounding box center [748, 355] width 1496 height 710
click at [97, 122] on div "Recover unsaved changes? You have unsaved changes. Would you like to discard th…" at bounding box center [748, 355] width 1496 height 710
click at [722, 390] on button "Discard changes" at bounding box center [716, 394] width 125 height 30
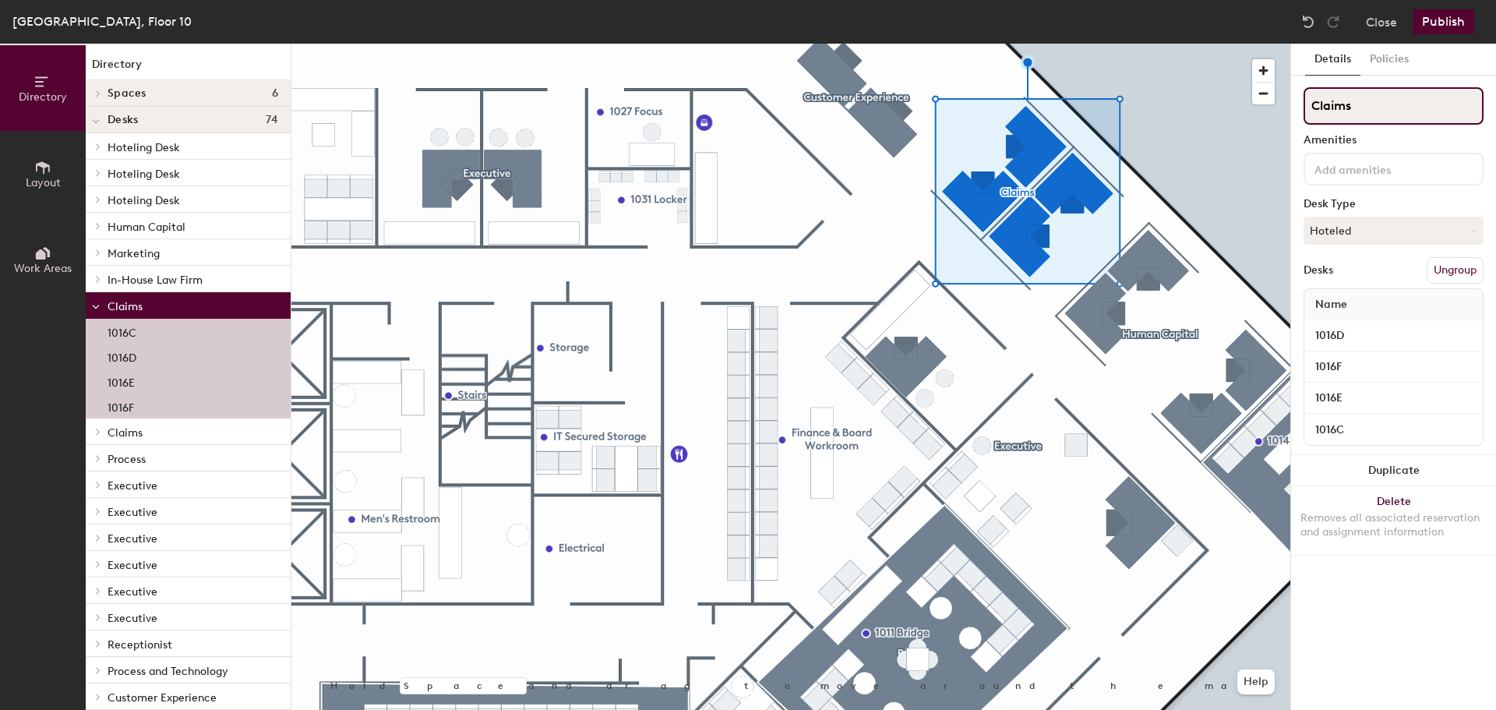
click at [1355, 101] on input "Claims" at bounding box center [1394, 105] width 180 height 37
drag, startPoint x: 1375, startPoint y: 108, endPoint x: 1297, endPoint y: 108, distance: 77.9
click at [1297, 108] on div "Details Policies Claims Amenities Desk Type Hoteled Desks Ungroup Name 1016D 10…" at bounding box center [1393, 377] width 205 height 666
type input "Customer Experience"
click at [1397, 58] on button "Policies" at bounding box center [1390, 60] width 58 height 32
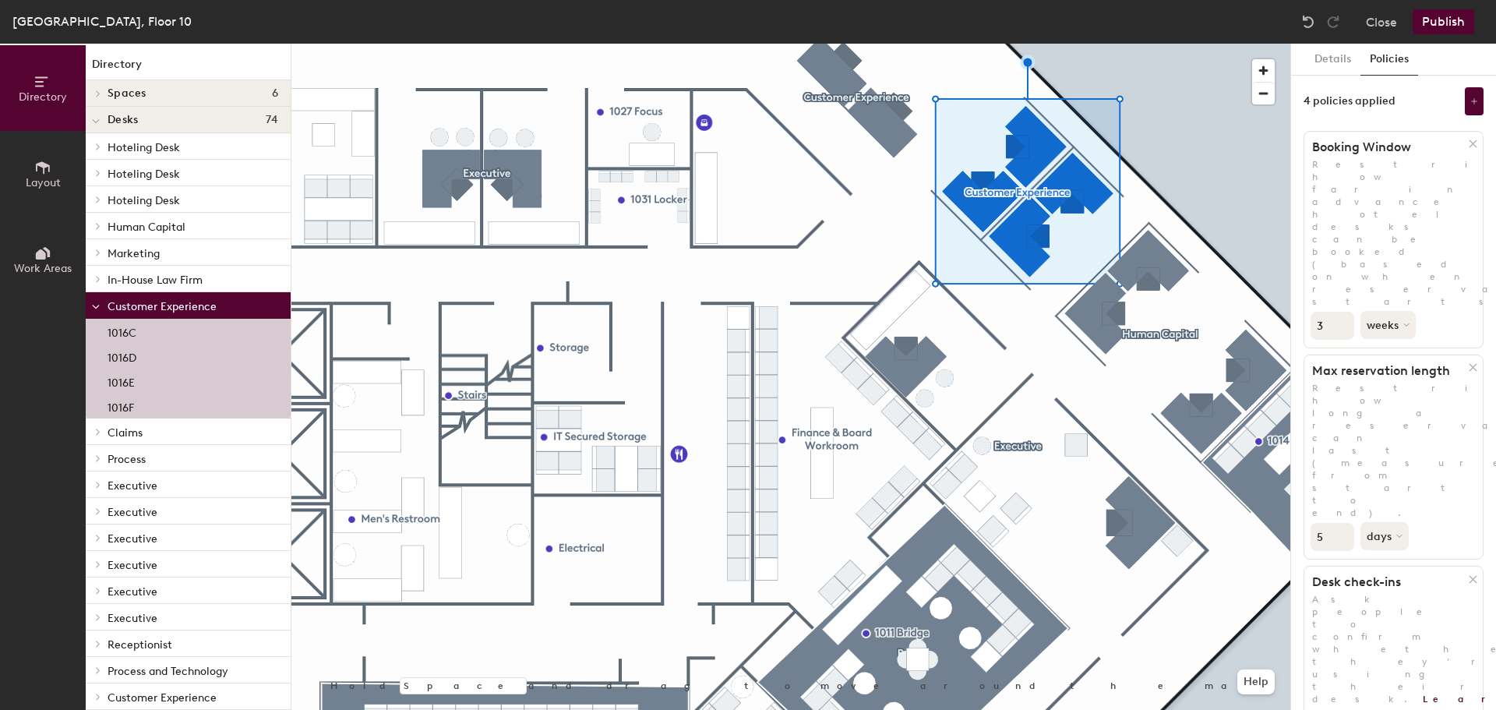
click at [1449, 14] on button "Publish" at bounding box center [1444, 21] width 62 height 25
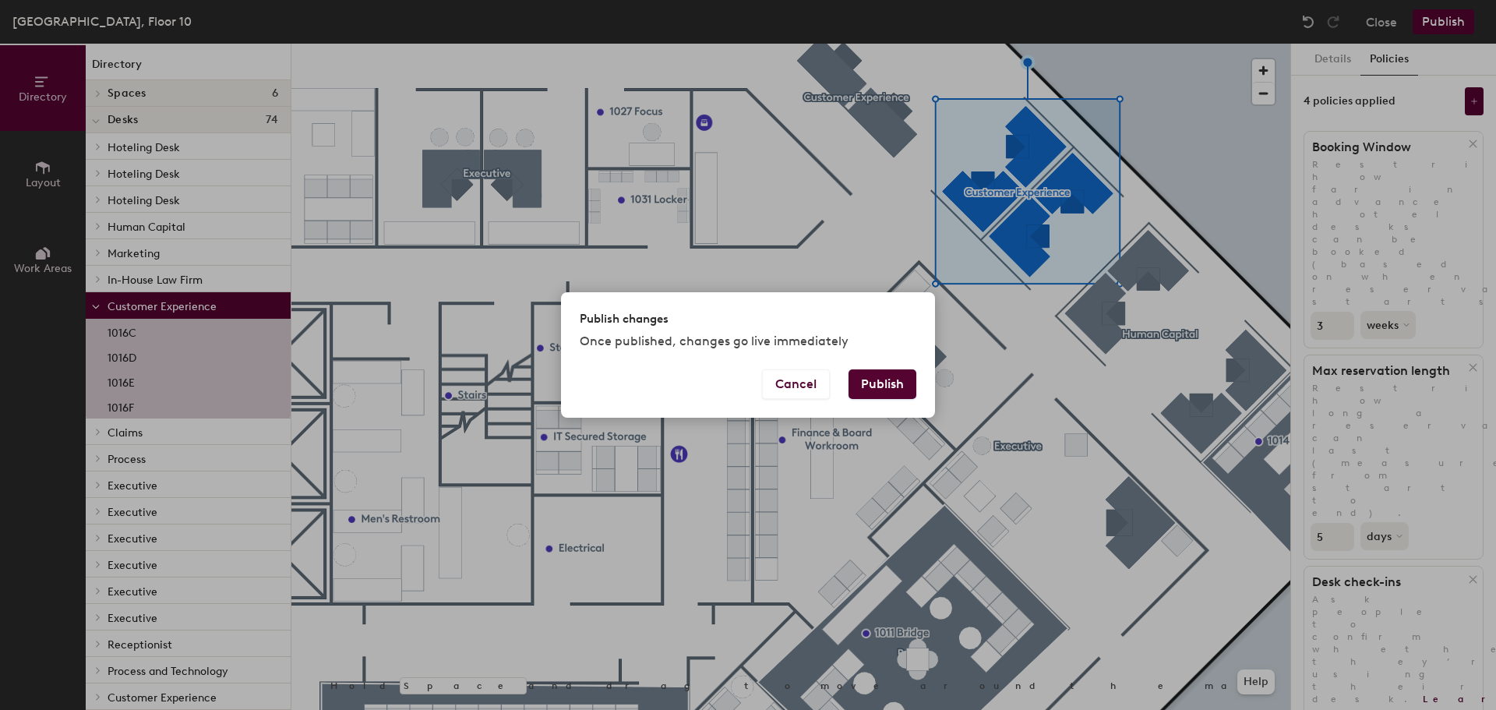
click at [885, 376] on button "Publish" at bounding box center [883, 384] width 68 height 30
